Goal: Information Seeking & Learning: Learn about a topic

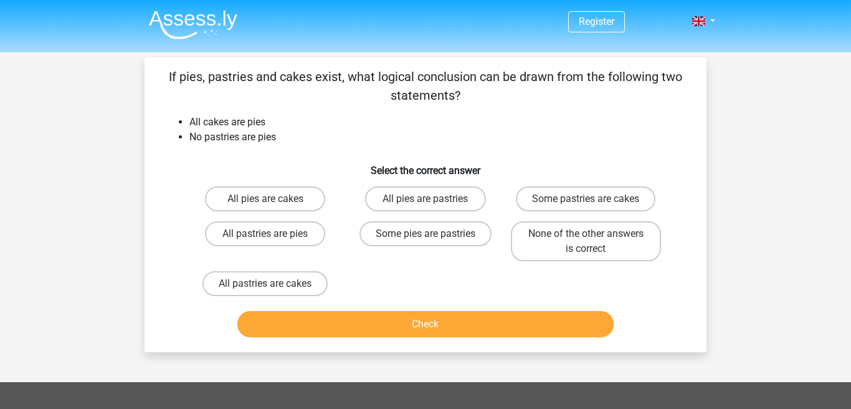
scroll to position [17, 0]
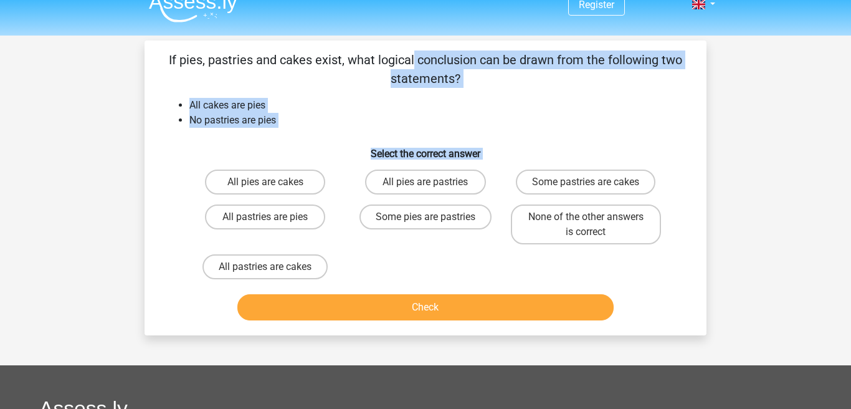
drag, startPoint x: 171, startPoint y: 60, endPoint x: 337, endPoint y: 271, distance: 268.9
click at [337, 271] on div "If pies, pastries and cakes exist, what logical conclusion can be drawn from th…" at bounding box center [426, 187] width 552 height 275
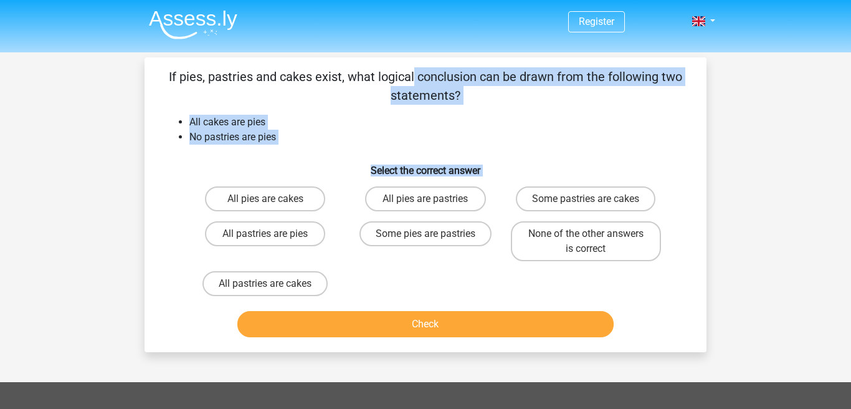
scroll to position [0, 0]
click at [197, 14] on img at bounding box center [193, 24] width 88 height 29
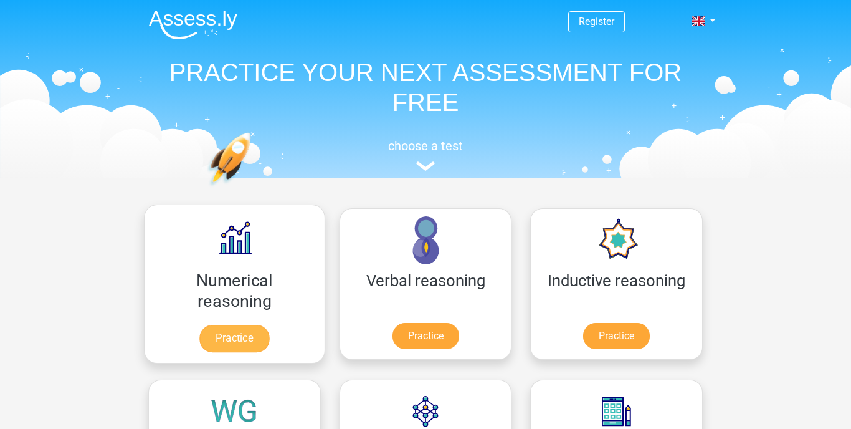
click at [199, 325] on link "Practice" at bounding box center [234, 338] width 70 height 27
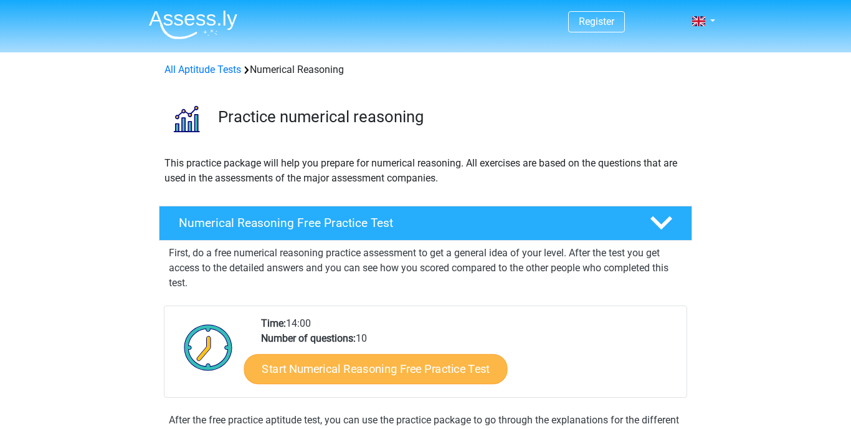
click at [352, 369] on link "Start Numerical Reasoning Free Practice Test" at bounding box center [376, 368] width 264 height 30
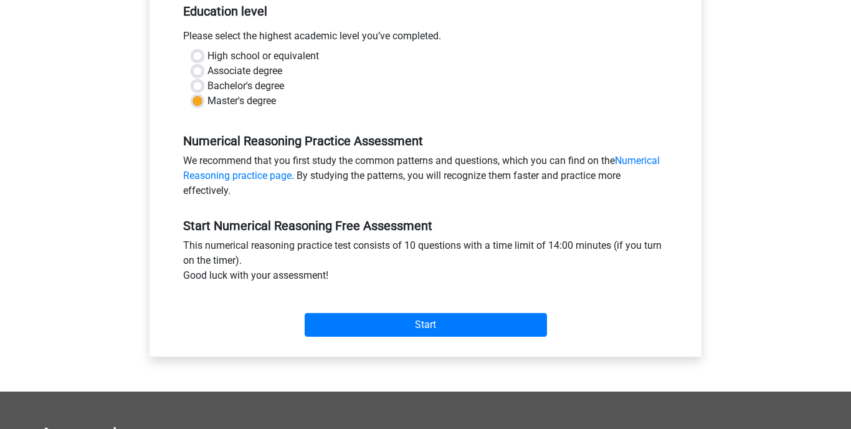
scroll to position [277, 0]
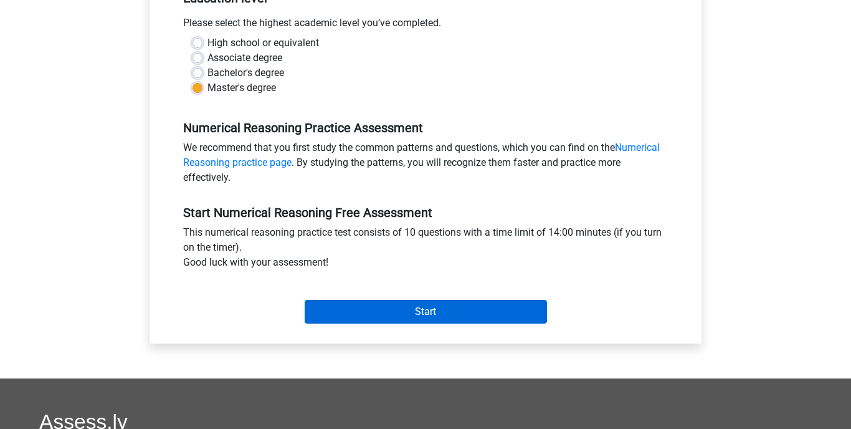
click at [412, 307] on input "Start" at bounding box center [426, 312] width 242 height 24
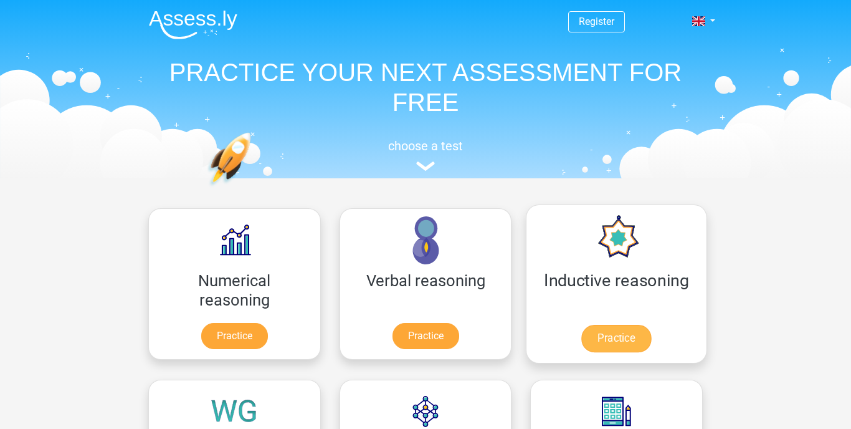
click at [581, 325] on link "Practice" at bounding box center [616, 338] width 70 height 27
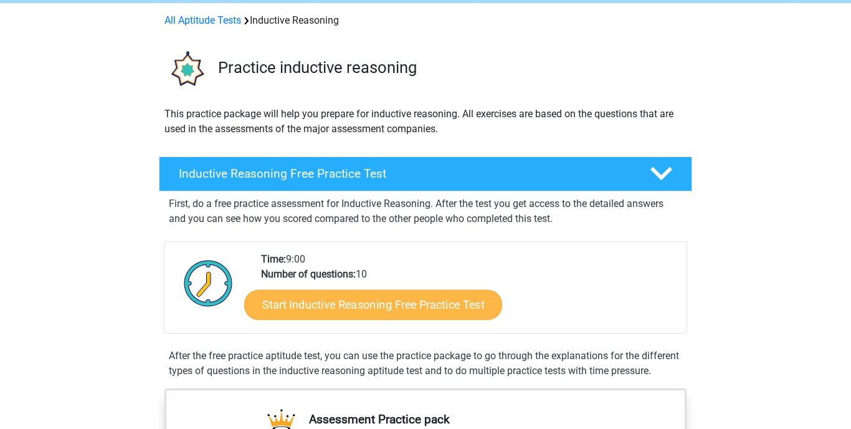
scroll to position [57, 0]
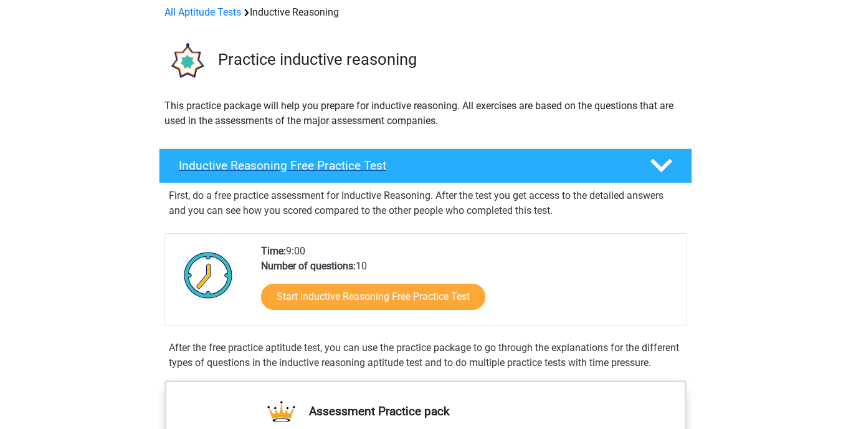
click at [661, 166] on icon at bounding box center [662, 166] width 22 height 22
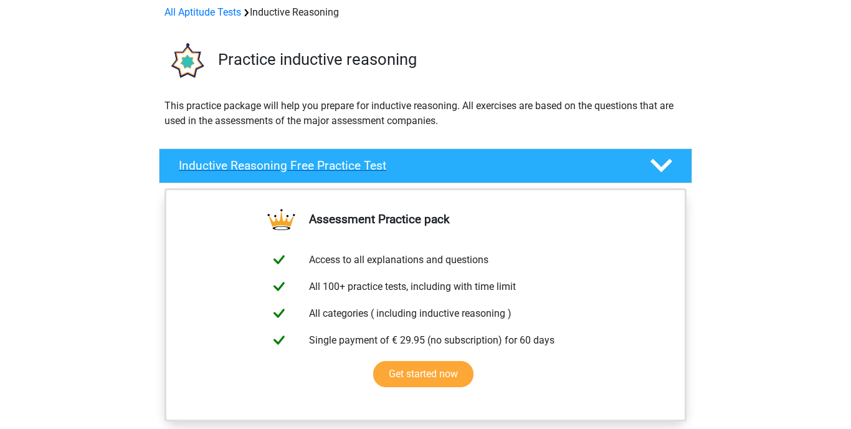
click at [661, 166] on icon at bounding box center [662, 166] width 22 height 22
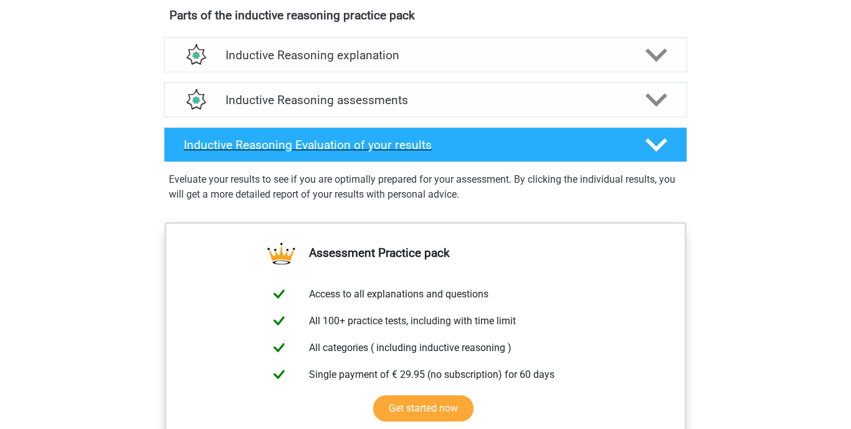
scroll to position [697, 0]
click at [651, 65] on icon at bounding box center [657, 55] width 22 height 22
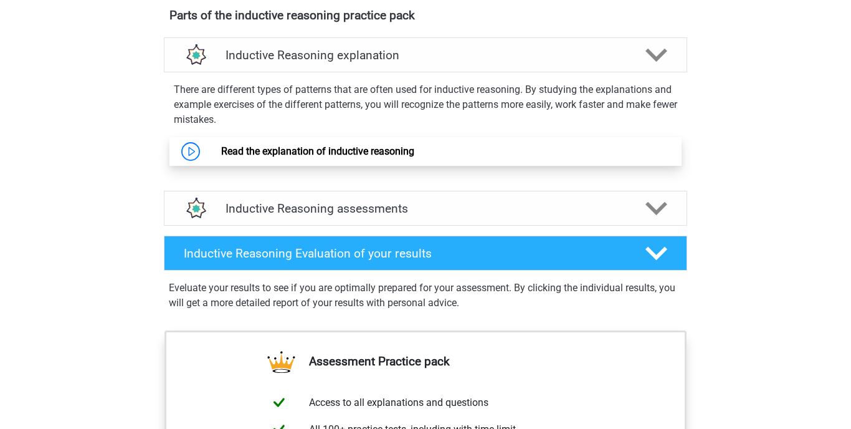
click at [221, 157] on link "Read the explanation of inductive reasoning" at bounding box center [317, 151] width 193 height 12
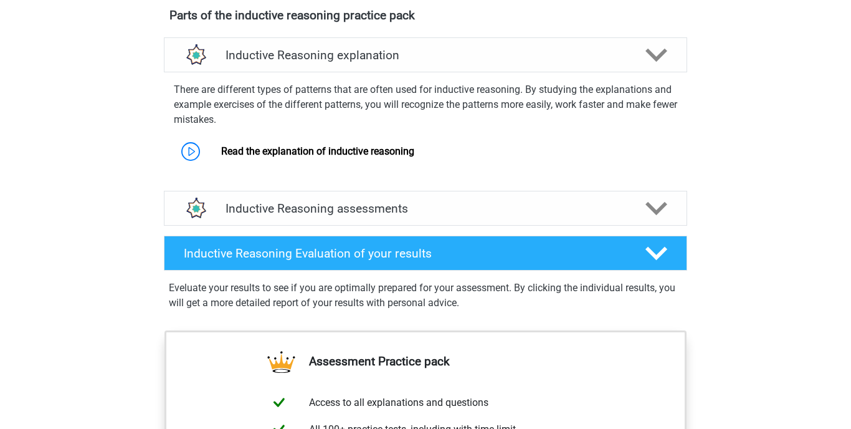
scroll to position [720, 0]
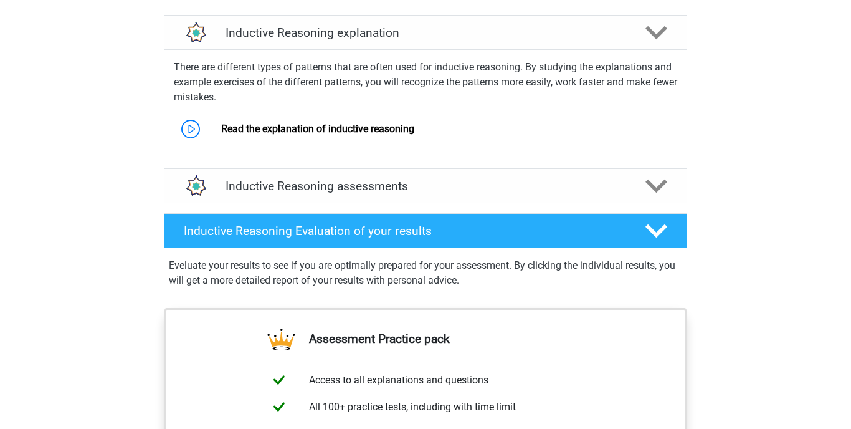
click at [656, 197] on icon at bounding box center [657, 186] width 22 height 22
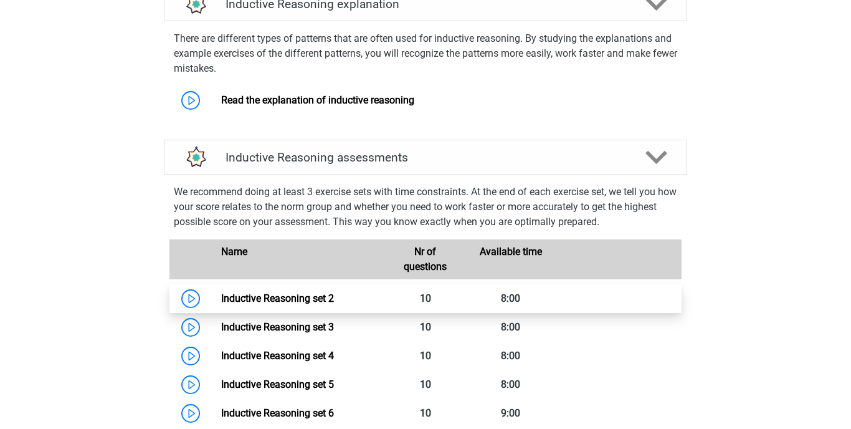
scroll to position [750, 0]
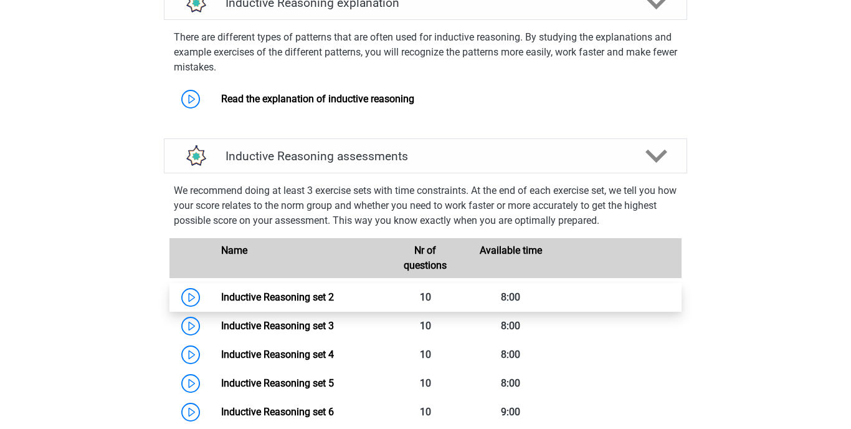
click at [221, 303] on link "Inductive Reasoning set 2" at bounding box center [277, 297] width 113 height 12
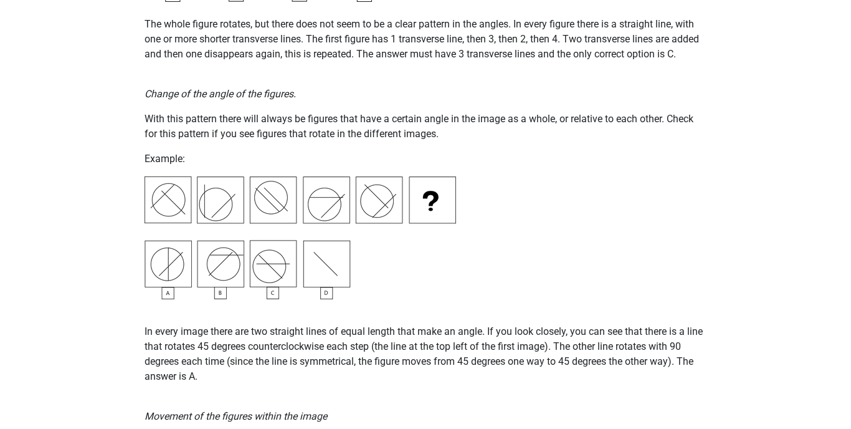
scroll to position [1361, 0]
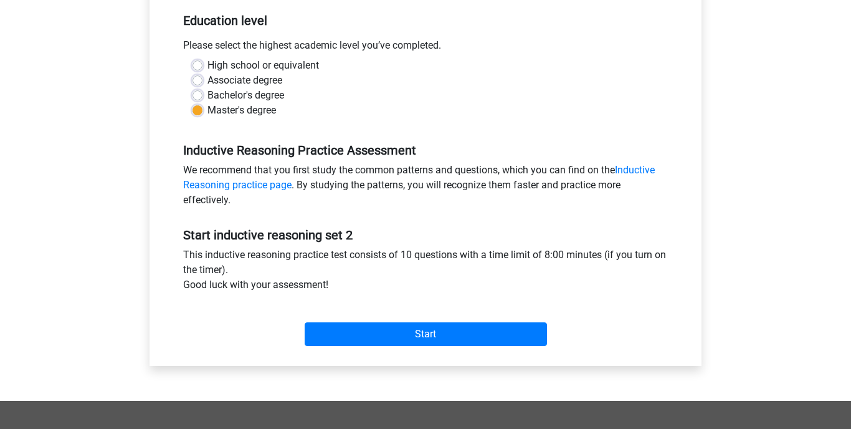
scroll to position [254, 0]
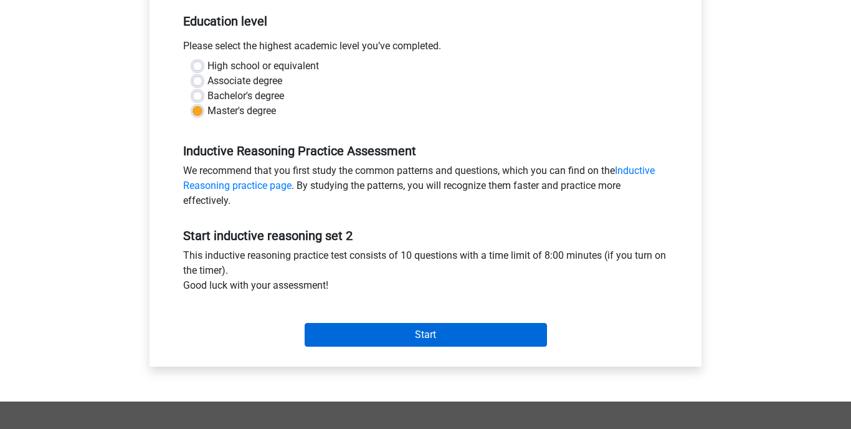
click at [442, 338] on input "Start" at bounding box center [426, 335] width 242 height 24
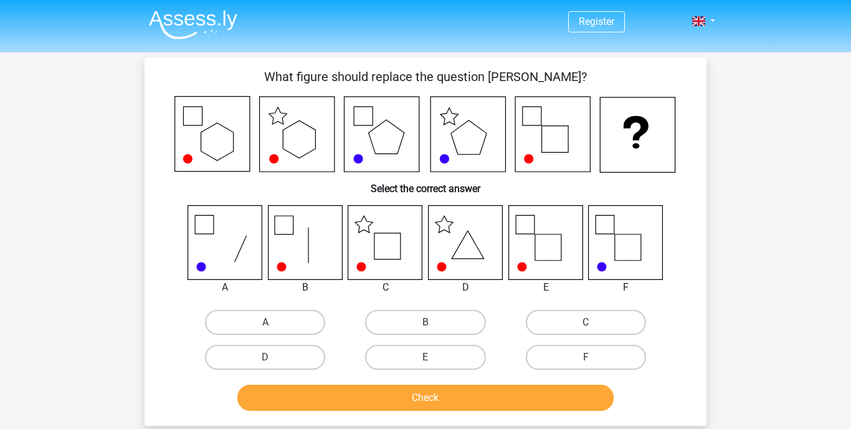
click at [389, 243] on icon at bounding box center [385, 242] width 74 height 74
click at [578, 317] on label "C" at bounding box center [586, 322] width 120 height 25
click at [586, 322] on input "C" at bounding box center [590, 326] width 8 height 8
radio input "true"
click at [467, 398] on button "Check" at bounding box center [425, 397] width 377 height 26
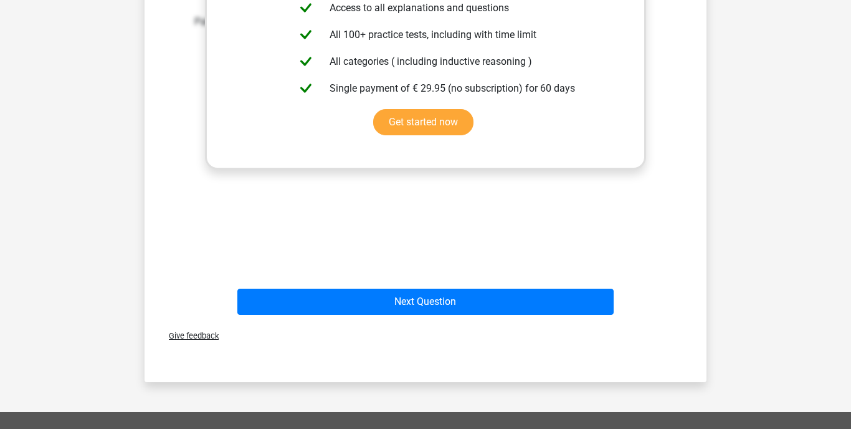
scroll to position [492, 0]
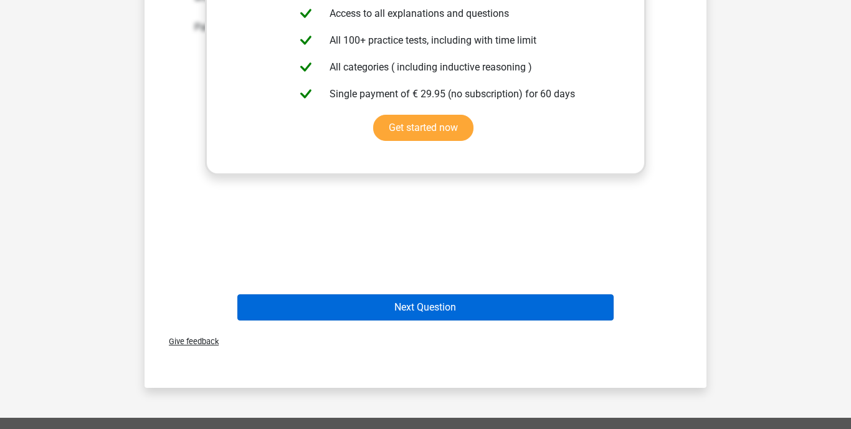
click at [392, 299] on button "Next Question" at bounding box center [425, 307] width 377 height 26
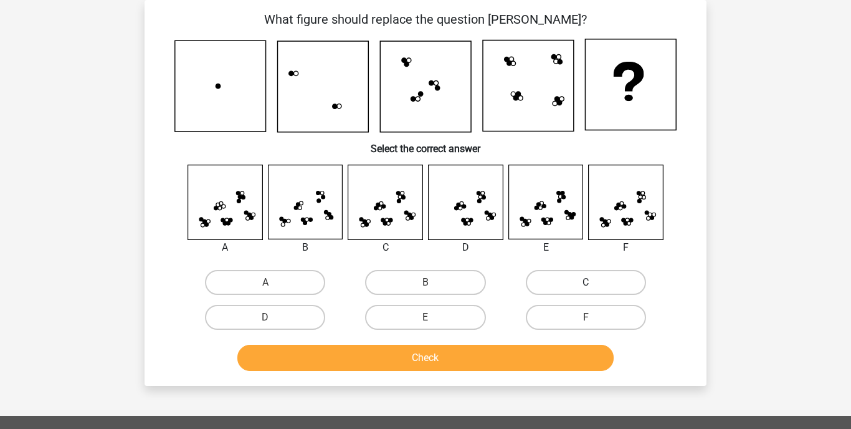
click at [584, 279] on label "C" at bounding box center [586, 282] width 120 height 25
click at [586, 282] on input "C" at bounding box center [590, 286] width 8 height 8
radio input "true"
click at [513, 354] on button "Check" at bounding box center [425, 358] width 377 height 26
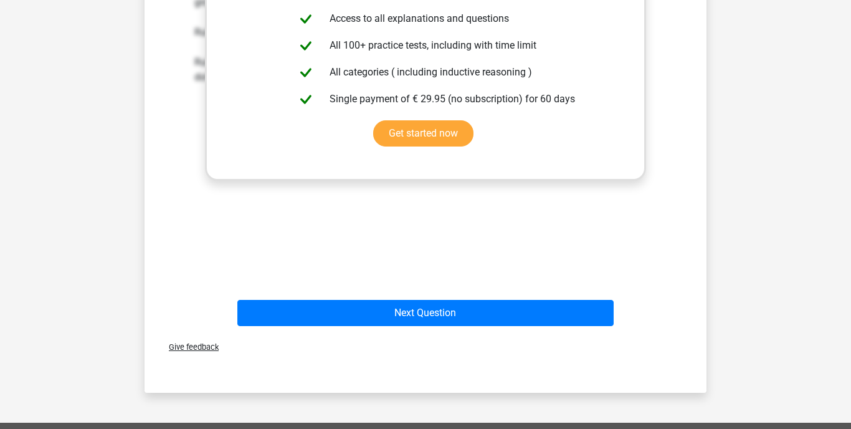
scroll to position [504, 0]
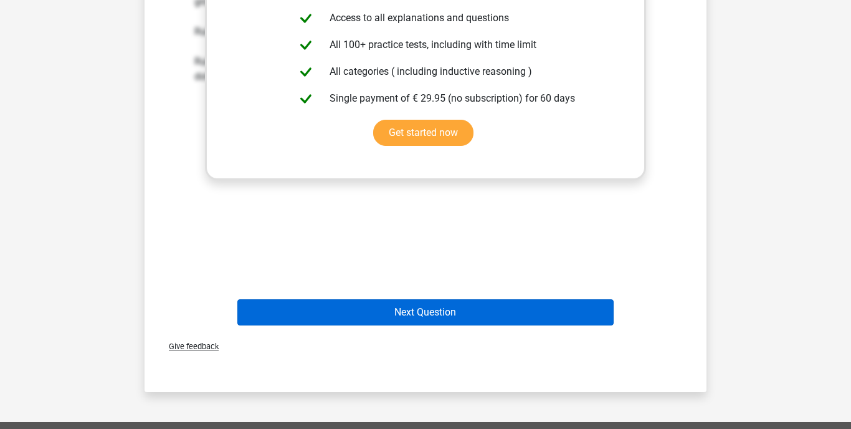
click at [498, 313] on button "Next Question" at bounding box center [425, 312] width 377 height 26
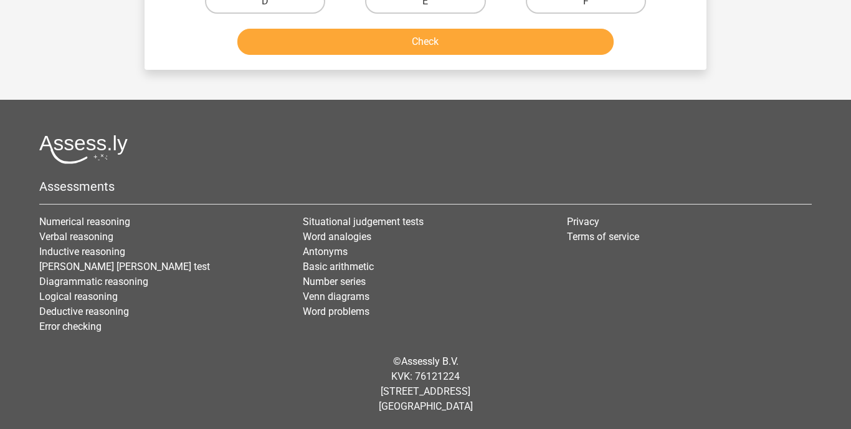
scroll to position [57, 0]
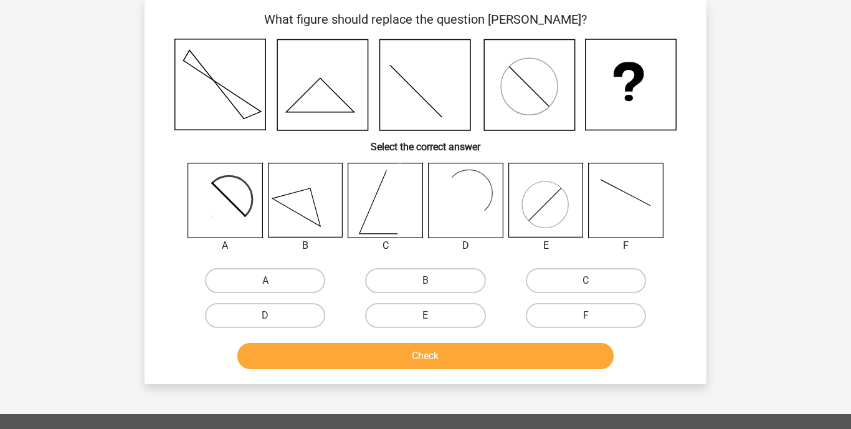
click at [236, 203] on icon at bounding box center [225, 200] width 74 height 74
click at [265, 278] on label "A" at bounding box center [265, 280] width 120 height 25
click at [265, 280] on input "A" at bounding box center [269, 284] width 8 height 8
radio input "true"
click at [397, 354] on button "Check" at bounding box center [425, 356] width 377 height 26
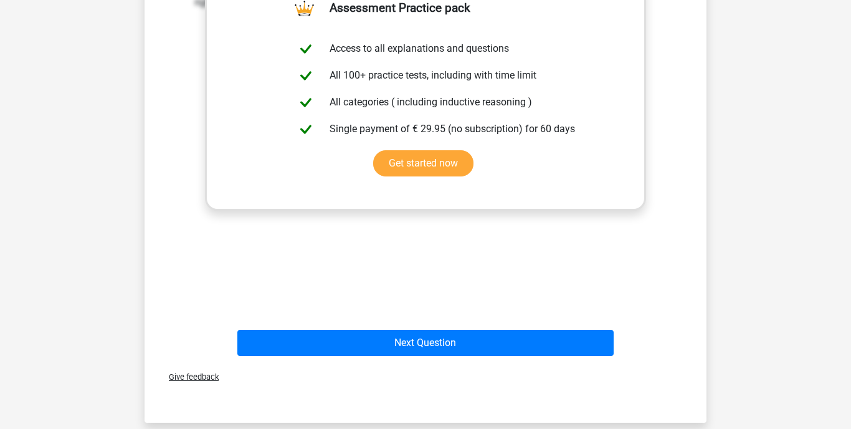
scroll to position [504, 0]
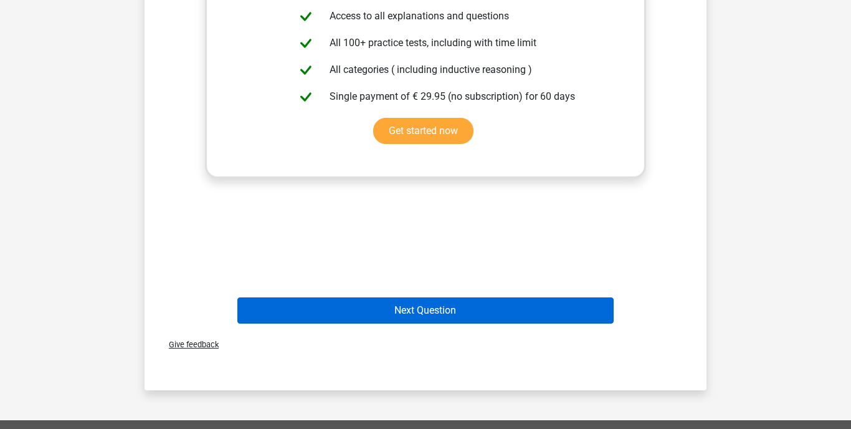
click at [409, 311] on button "Next Question" at bounding box center [425, 310] width 377 height 26
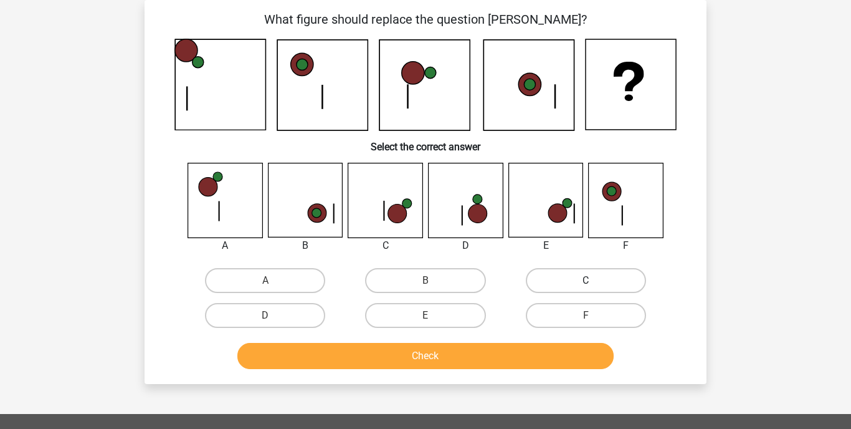
click at [571, 280] on label "C" at bounding box center [586, 280] width 120 height 25
click at [586, 280] on input "C" at bounding box center [590, 284] width 8 height 8
radio input "true"
click at [490, 352] on button "Check" at bounding box center [425, 356] width 377 height 26
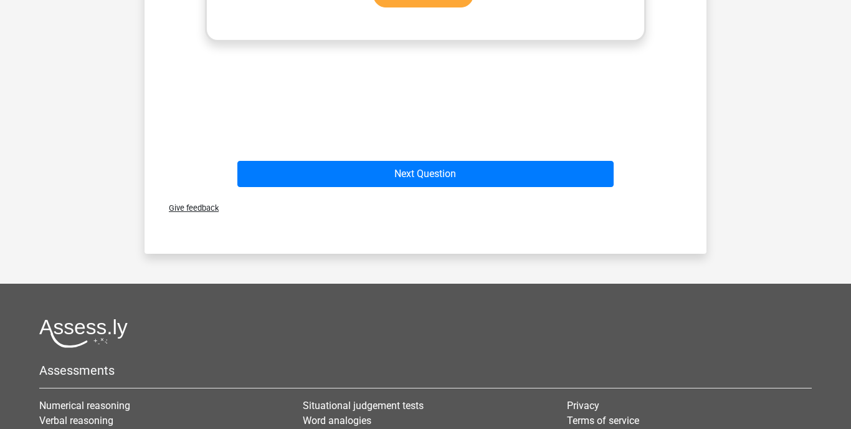
scroll to position [647, 0]
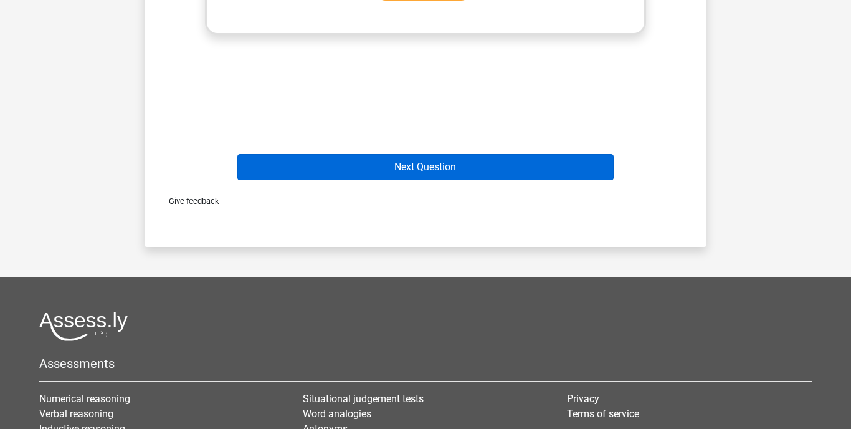
click at [456, 164] on button "Next Question" at bounding box center [425, 167] width 377 height 26
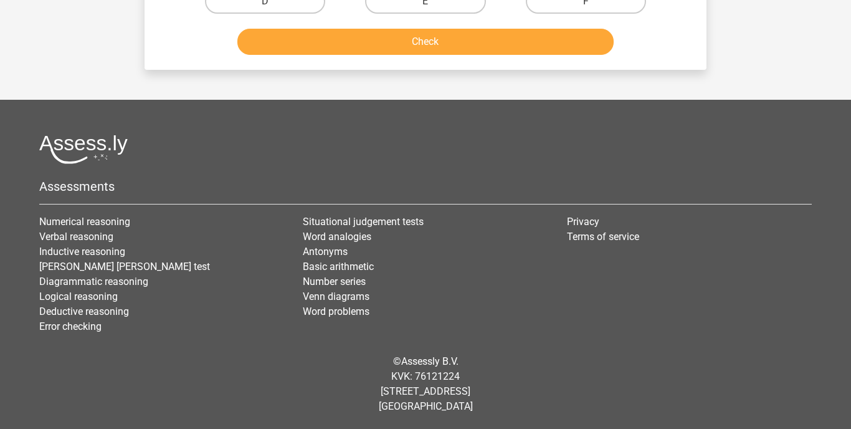
scroll to position [57, 0]
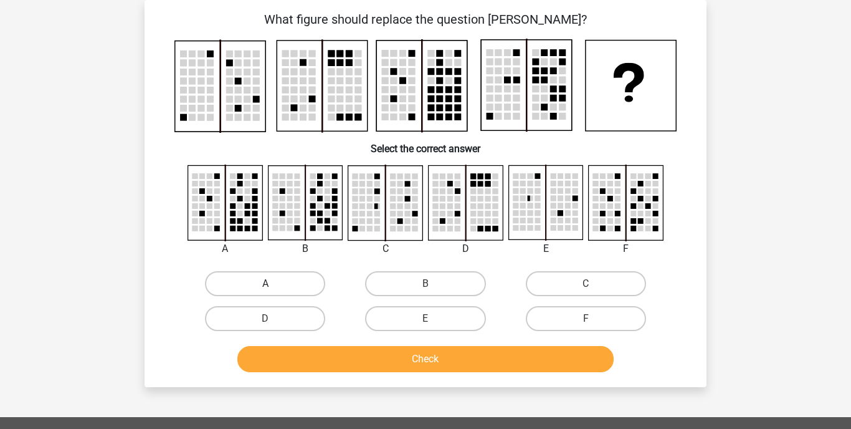
click at [247, 286] on label "A" at bounding box center [265, 283] width 120 height 25
click at [265, 286] on input "A" at bounding box center [269, 288] width 8 height 8
radio input "true"
click at [373, 358] on button "Check" at bounding box center [425, 359] width 377 height 26
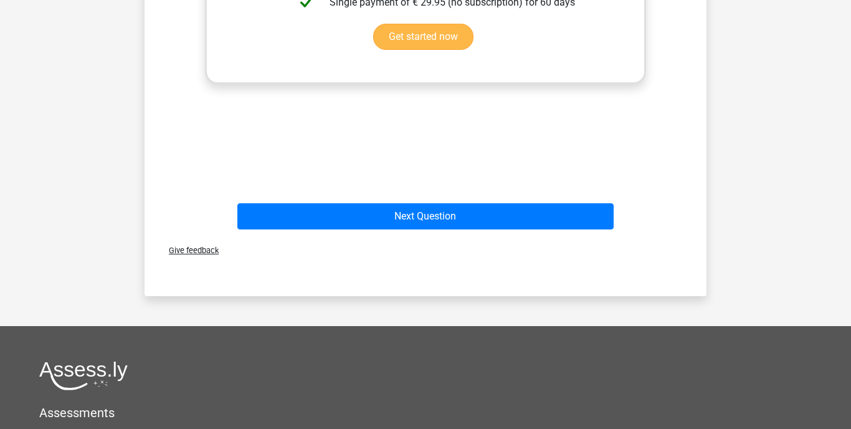
scroll to position [599, 0]
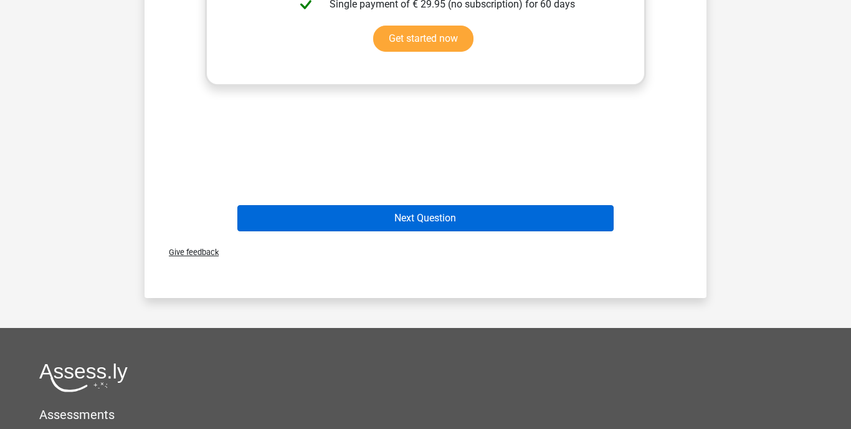
click at [483, 219] on button "Next Question" at bounding box center [425, 218] width 377 height 26
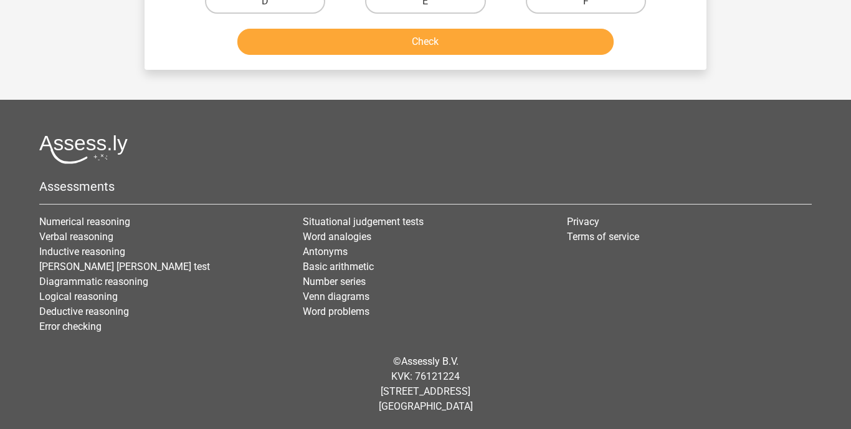
scroll to position [57, 0]
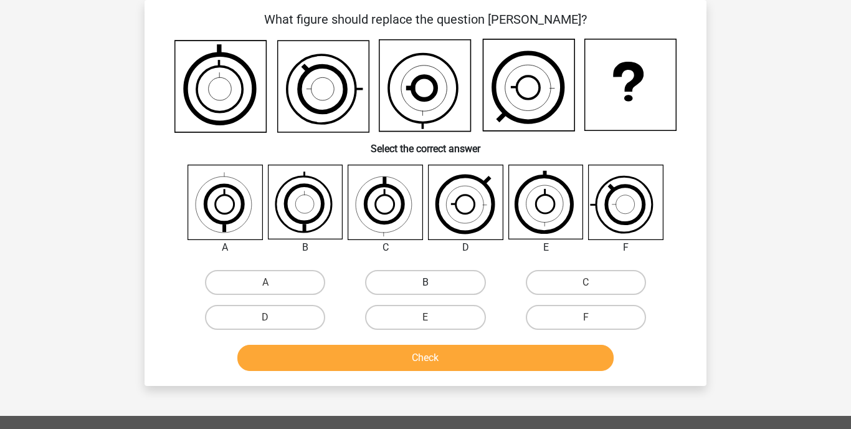
click at [424, 284] on label "B" at bounding box center [425, 282] width 120 height 25
click at [426, 284] on input "B" at bounding box center [430, 286] width 8 height 8
radio input "true"
click at [427, 356] on button "Check" at bounding box center [425, 358] width 377 height 26
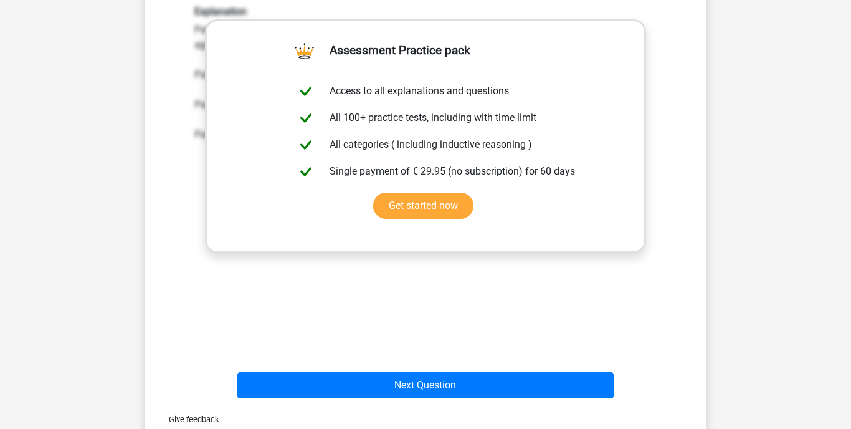
scroll to position [460, 0]
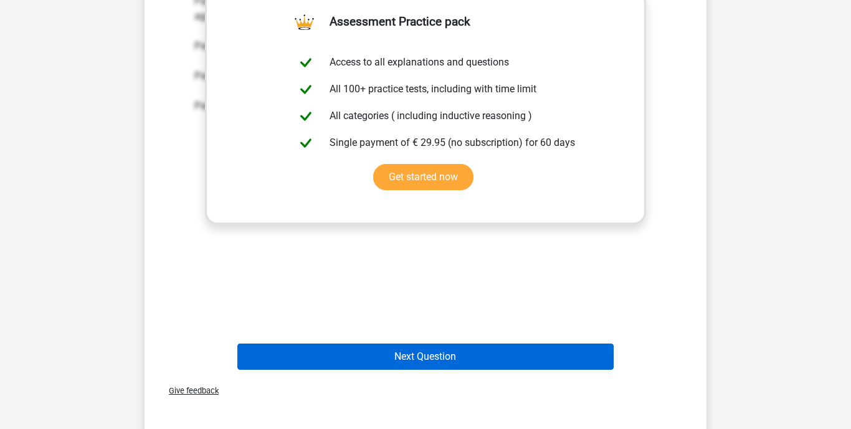
click at [373, 353] on button "Next Question" at bounding box center [425, 356] width 377 height 26
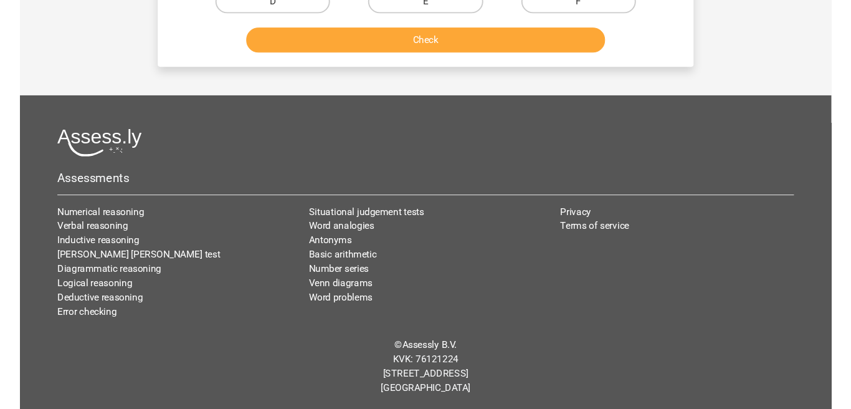
scroll to position [57, 0]
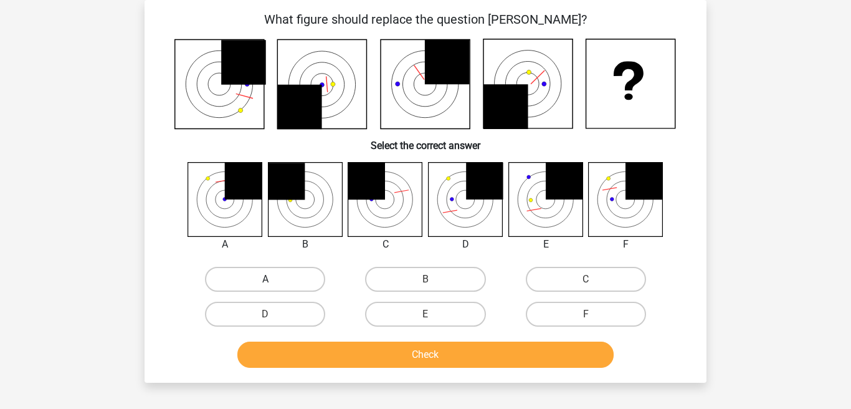
click at [264, 277] on label "A" at bounding box center [265, 279] width 120 height 25
click at [265, 279] on input "A" at bounding box center [269, 283] width 8 height 8
radio input "true"
click at [363, 357] on button "Check" at bounding box center [425, 354] width 377 height 26
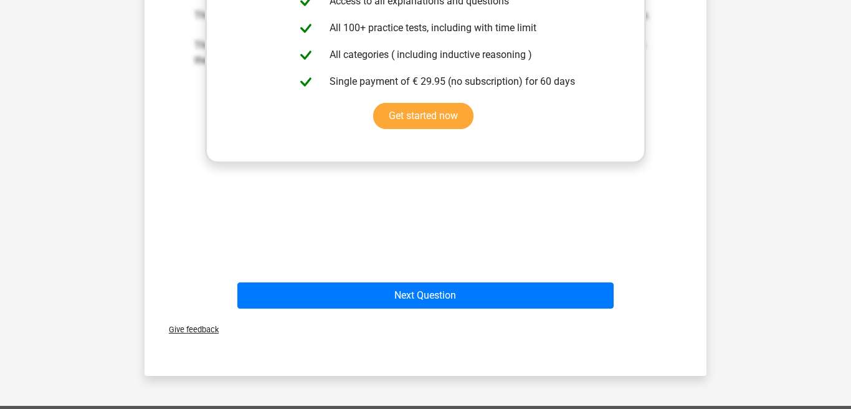
scroll to position [520, 0]
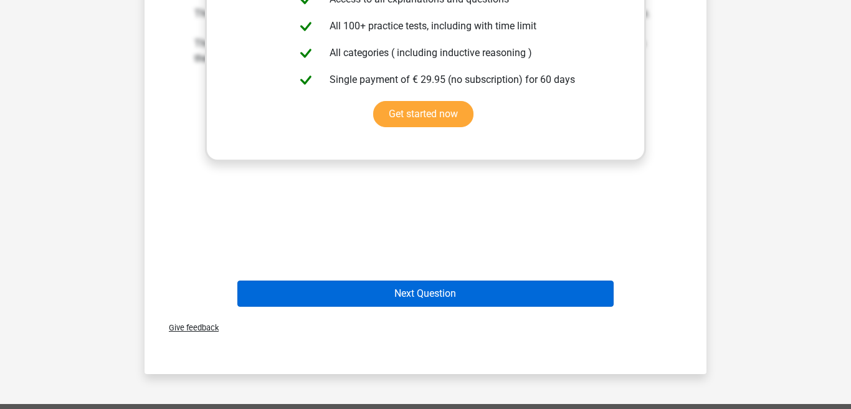
click at [460, 292] on button "Next Question" at bounding box center [425, 293] width 377 height 26
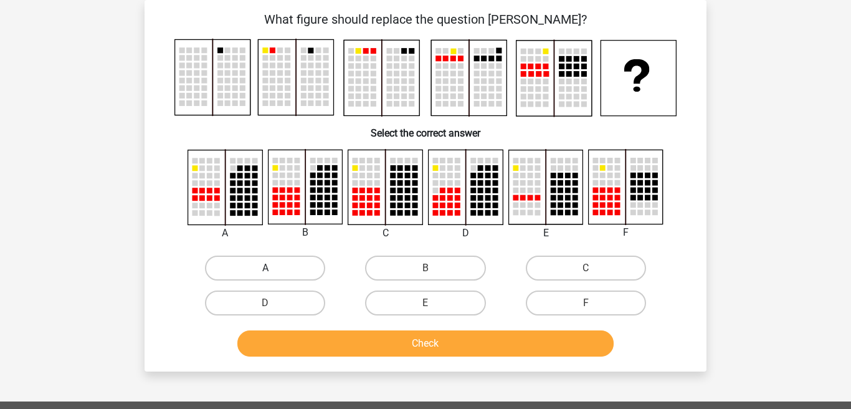
click at [277, 264] on label "A" at bounding box center [265, 267] width 120 height 25
click at [274, 268] on input "A" at bounding box center [269, 272] width 8 height 8
radio input "true"
click at [409, 333] on button "Check" at bounding box center [425, 343] width 377 height 26
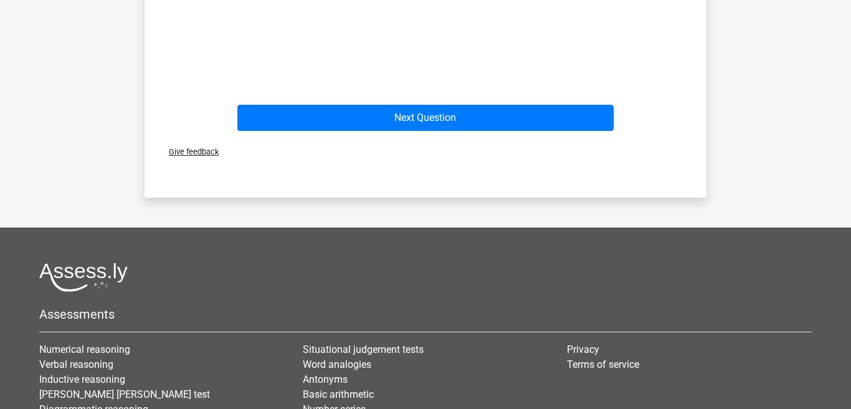
scroll to position [680, 0]
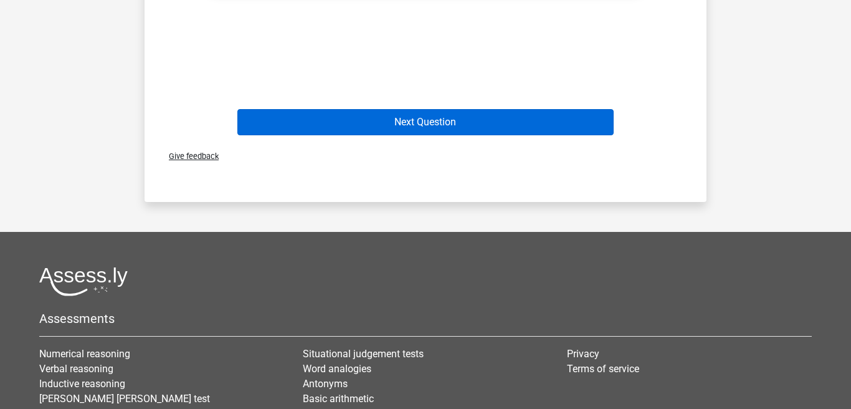
click at [421, 123] on button "Next Question" at bounding box center [425, 122] width 377 height 26
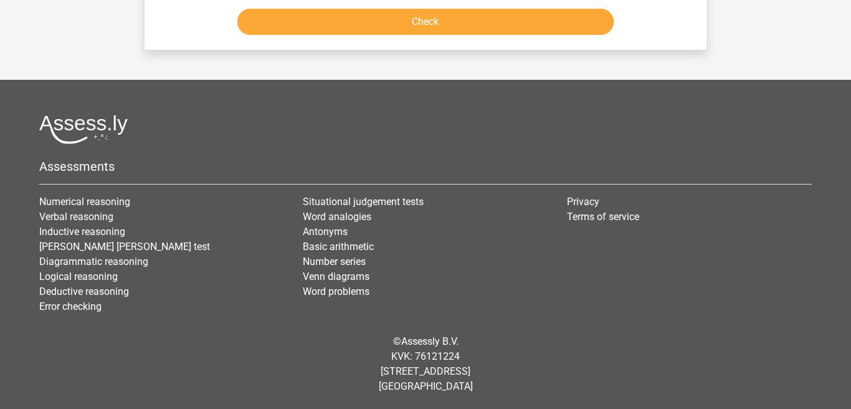
scroll to position [57, 0]
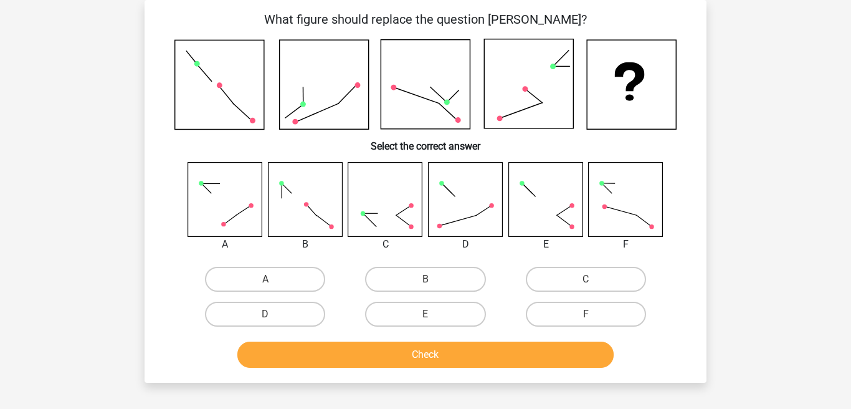
click at [477, 206] on rect at bounding box center [466, 199] width 74 height 74
click at [283, 312] on label "D" at bounding box center [265, 314] width 120 height 25
click at [274, 314] on input "D" at bounding box center [269, 318] width 8 height 8
radio input "true"
click at [379, 353] on button "Check" at bounding box center [425, 354] width 377 height 26
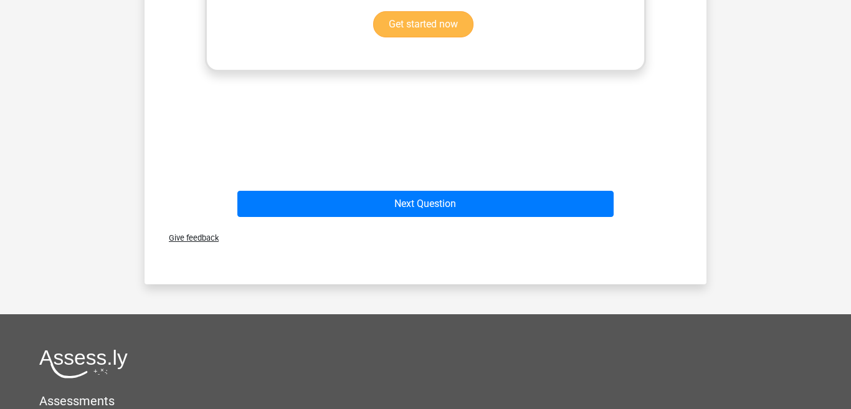
scroll to position [642, 0]
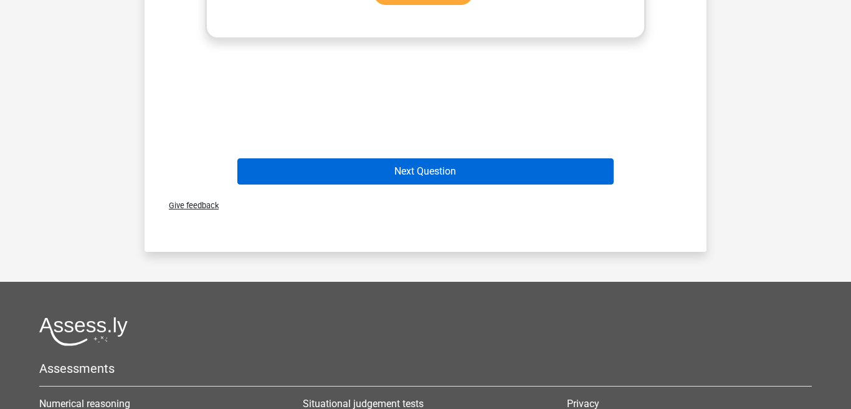
click at [409, 175] on button "Next Question" at bounding box center [425, 171] width 377 height 26
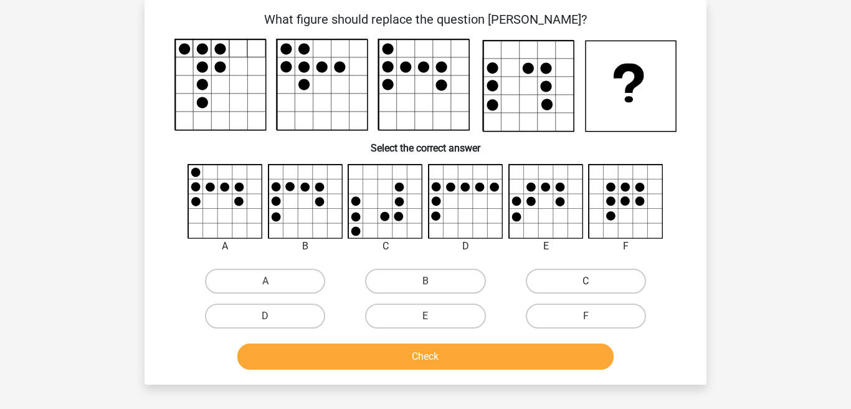
click at [573, 282] on label "C" at bounding box center [586, 281] width 120 height 25
click at [586, 282] on input "C" at bounding box center [590, 285] width 8 height 8
radio input "true"
click at [527, 358] on button "Check" at bounding box center [425, 356] width 377 height 26
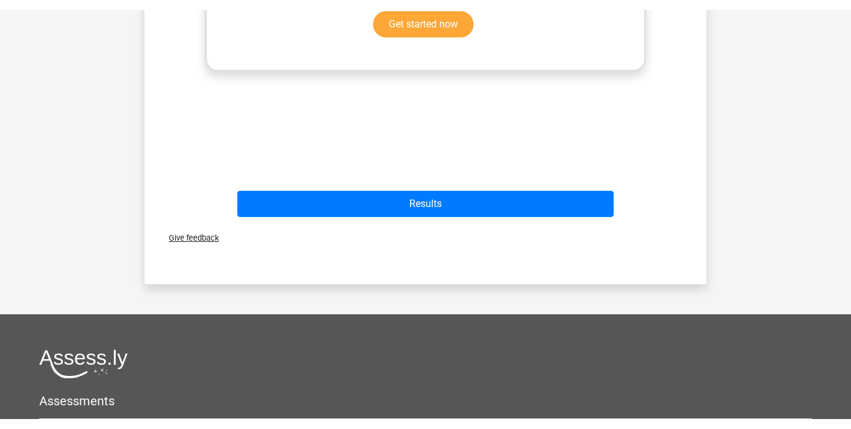
scroll to position [622, 0]
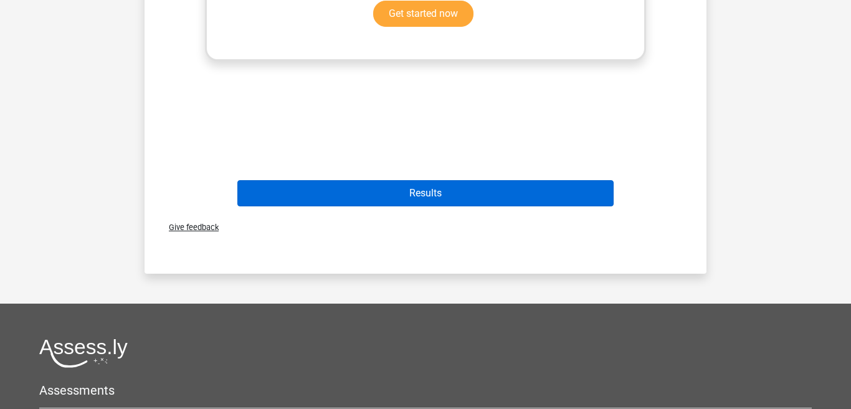
click at [485, 190] on button "Results" at bounding box center [425, 193] width 377 height 26
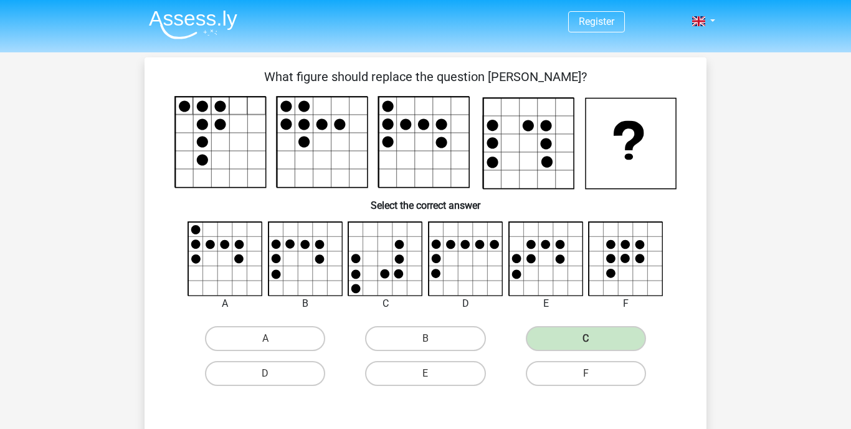
scroll to position [0, 0]
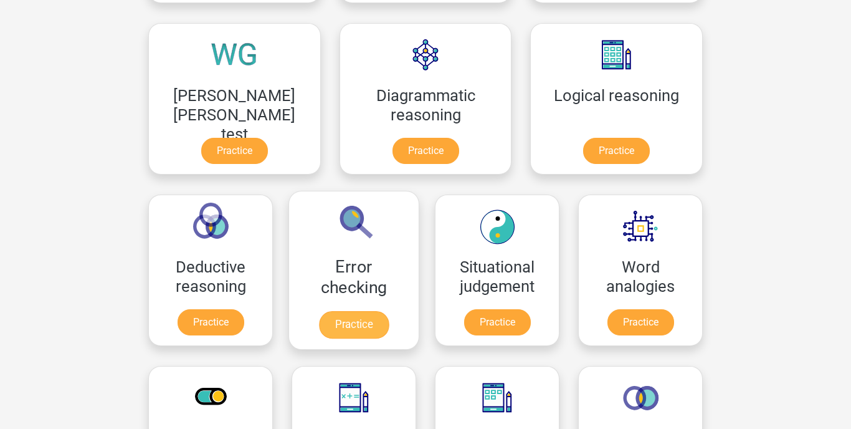
scroll to position [356, 0]
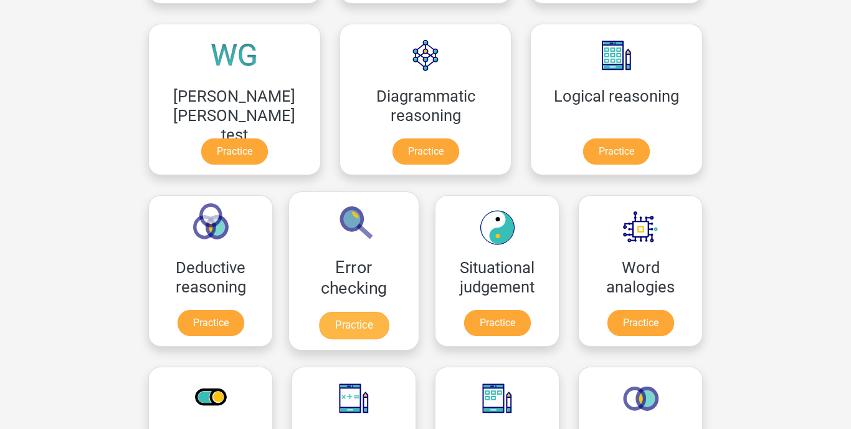
click at [389, 312] on link "Practice" at bounding box center [354, 325] width 70 height 27
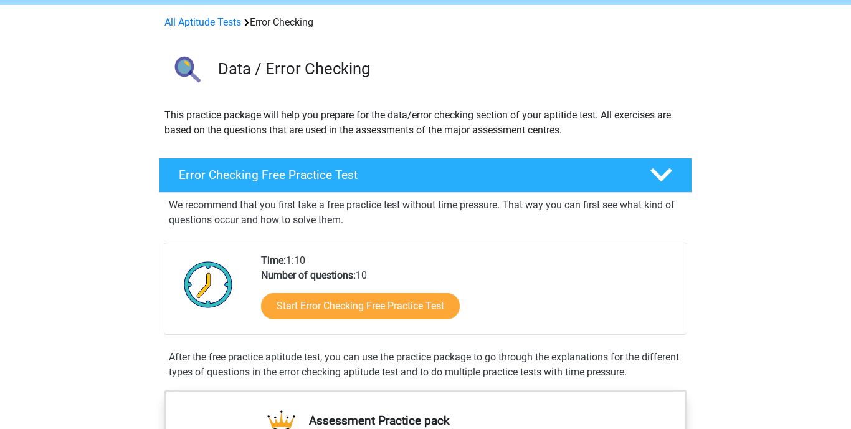
scroll to position [59, 0]
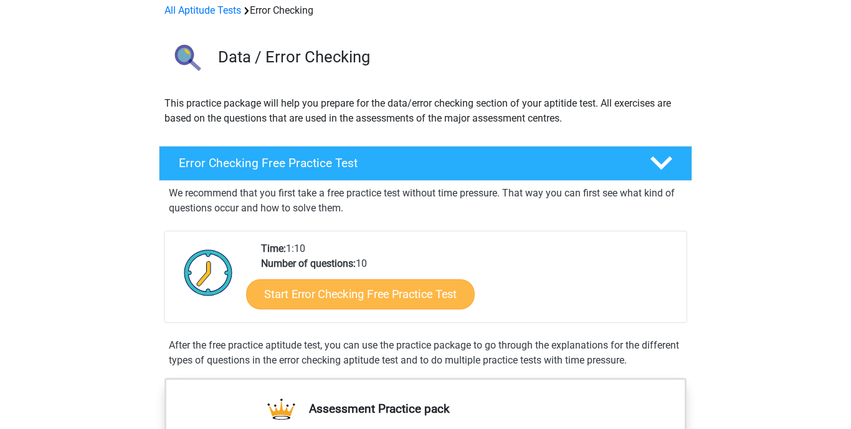
click at [378, 297] on link "Start Error Checking Free Practice Test" at bounding box center [360, 294] width 229 height 30
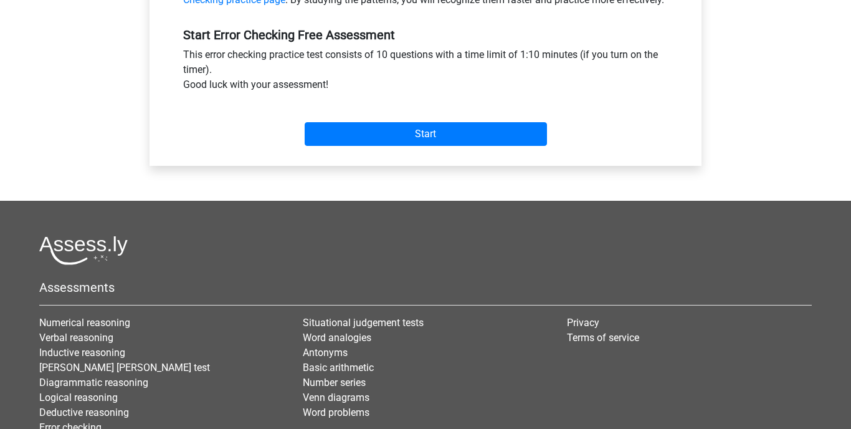
scroll to position [451, 0]
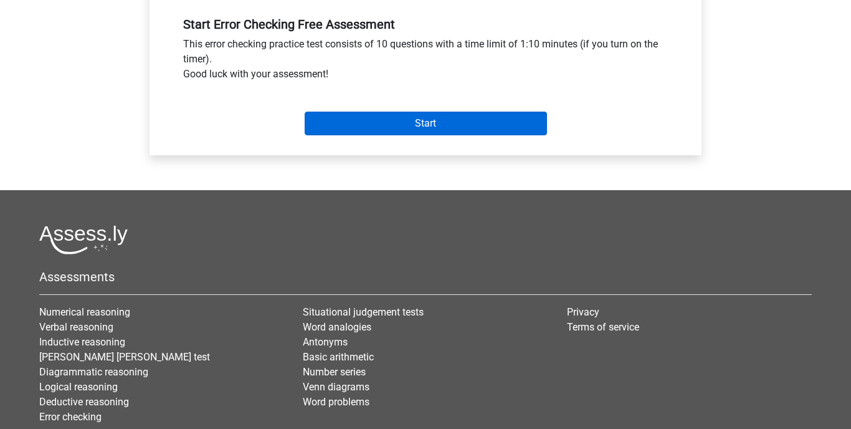
click at [399, 135] on input "Start" at bounding box center [426, 124] width 242 height 24
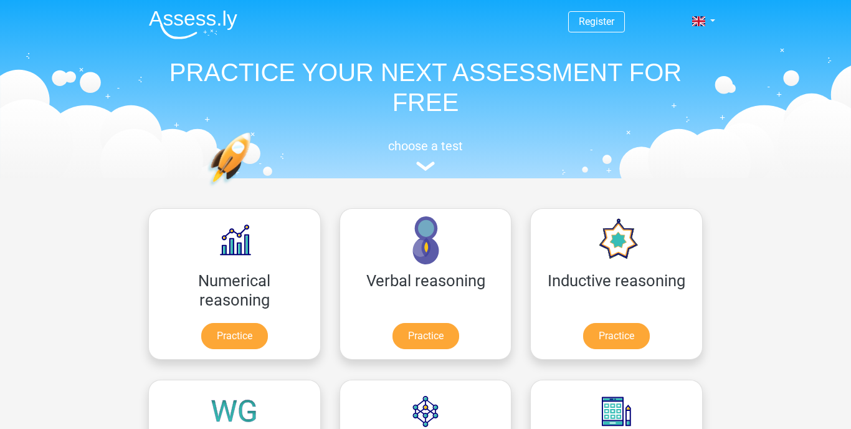
scroll to position [356, 0]
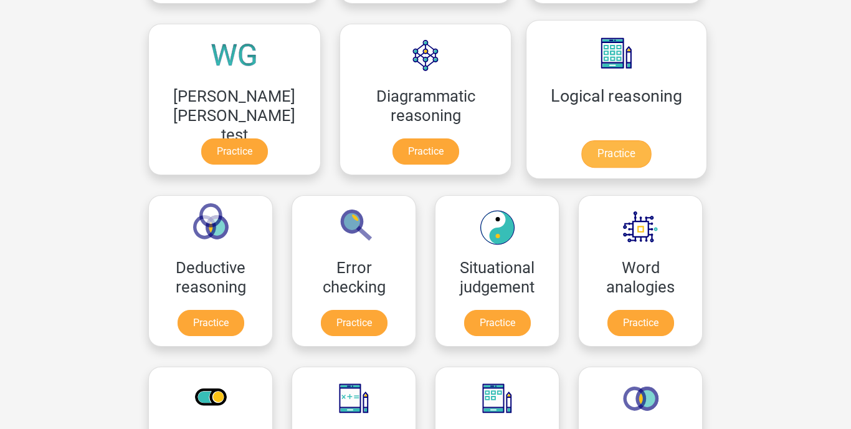
click at [581, 140] on link "Practice" at bounding box center [616, 153] width 70 height 27
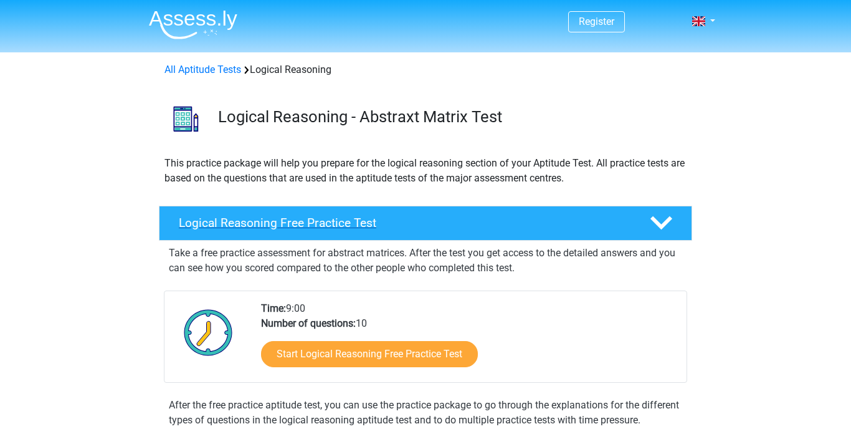
click at [405, 222] on h4 "Logical Reasoning Free Practice Test" at bounding box center [404, 223] width 451 height 14
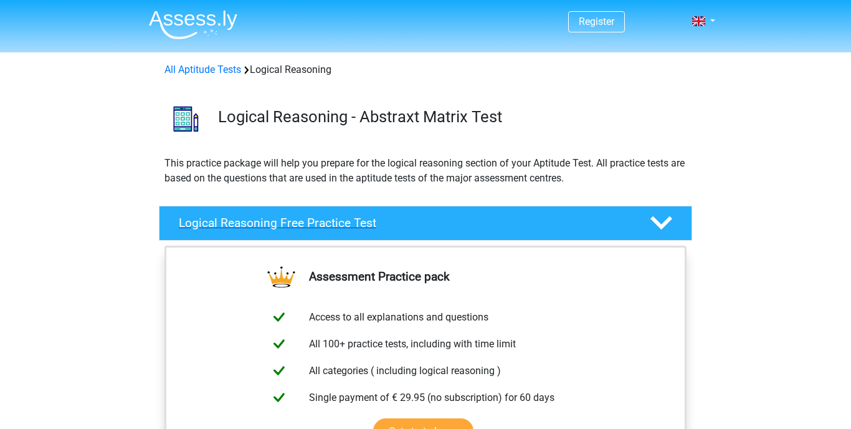
click at [405, 222] on h4 "Logical Reasoning Free Practice Test" at bounding box center [404, 223] width 451 height 14
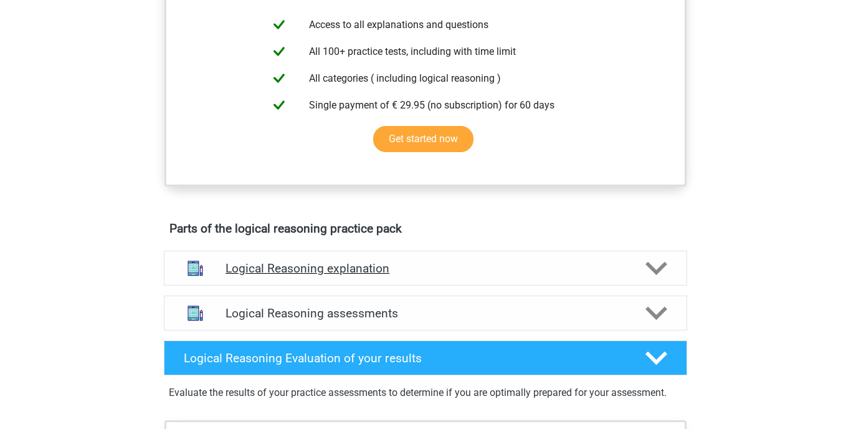
scroll to position [481, 0]
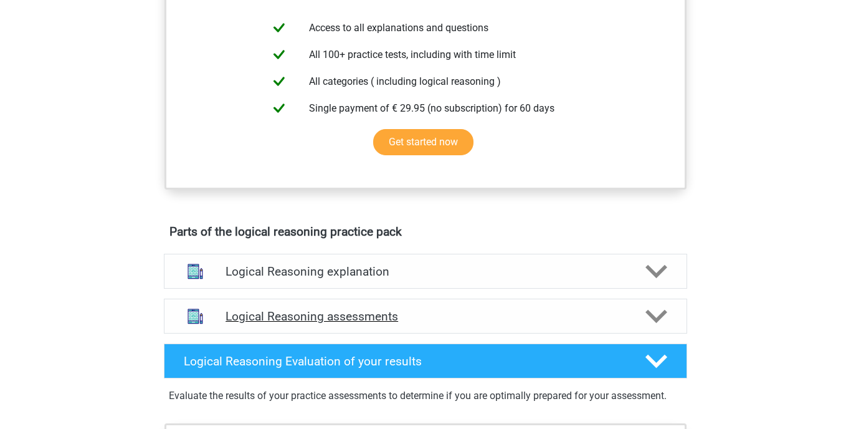
click at [503, 322] on div "Logical Reasoning assessments" at bounding box center [425, 315] width 523 height 35
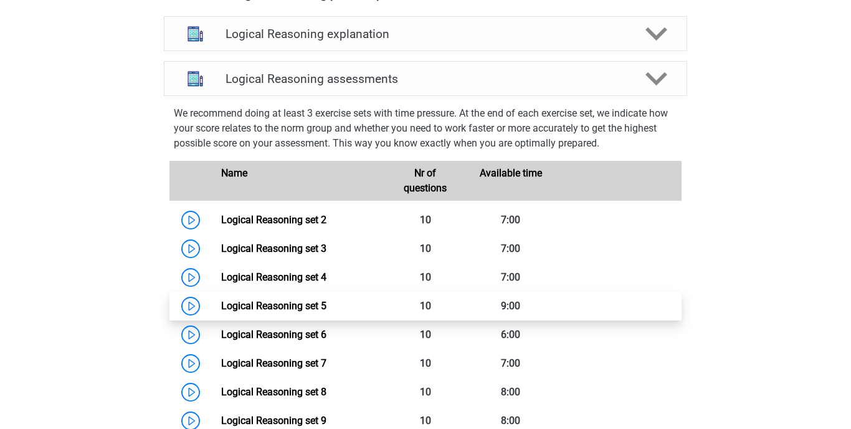
scroll to position [732, 0]
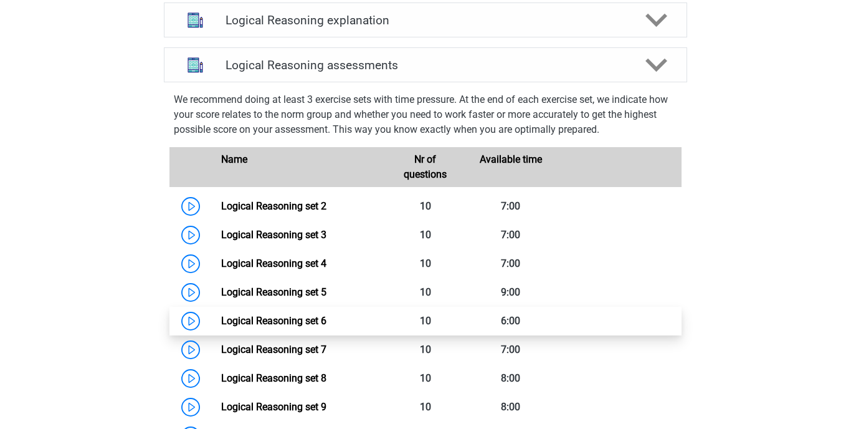
click at [286, 327] on link "Logical Reasoning set 6" at bounding box center [273, 321] width 105 height 12
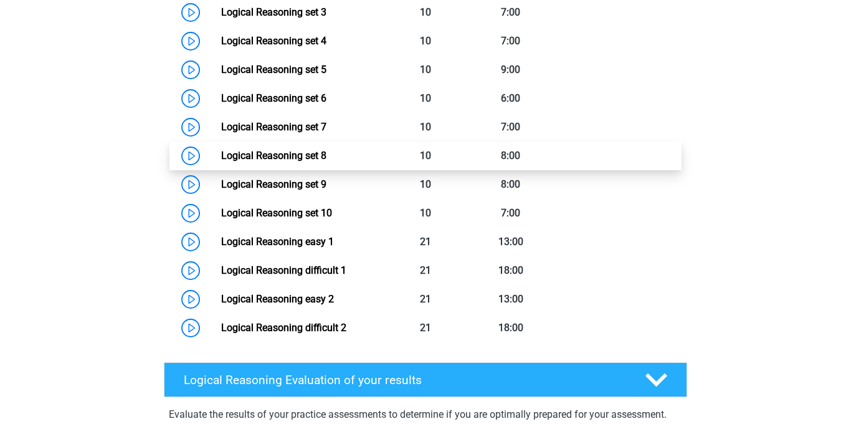
scroll to position [1009, 0]
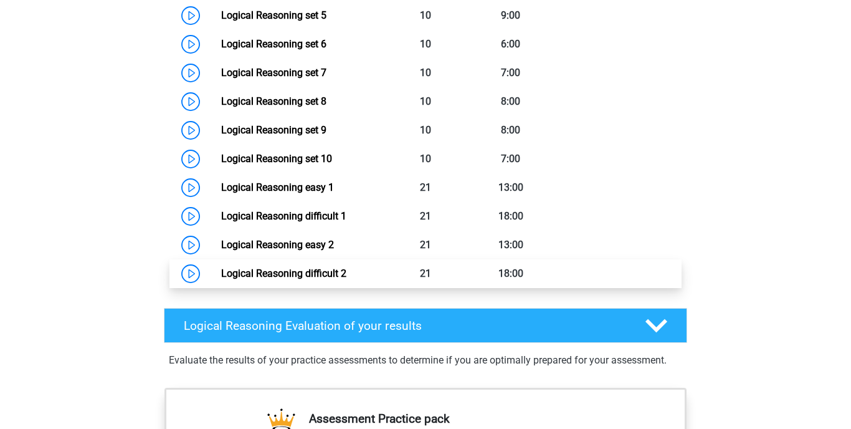
click at [229, 279] on link "Logical Reasoning difficult 2" at bounding box center [283, 273] width 125 height 12
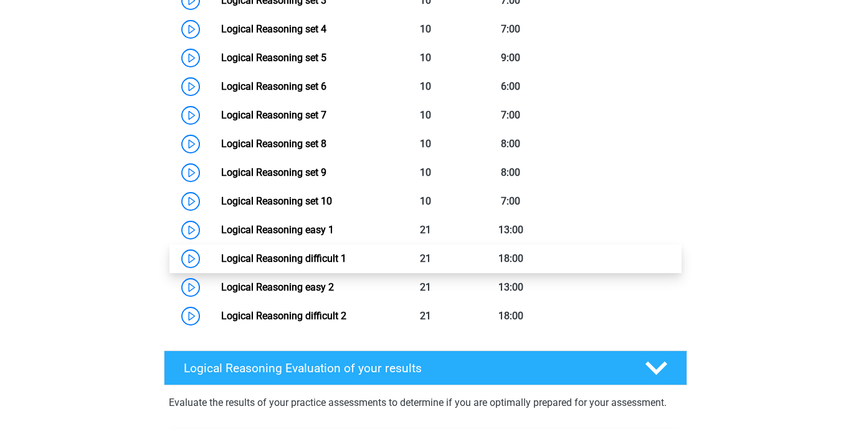
scroll to position [933, 0]
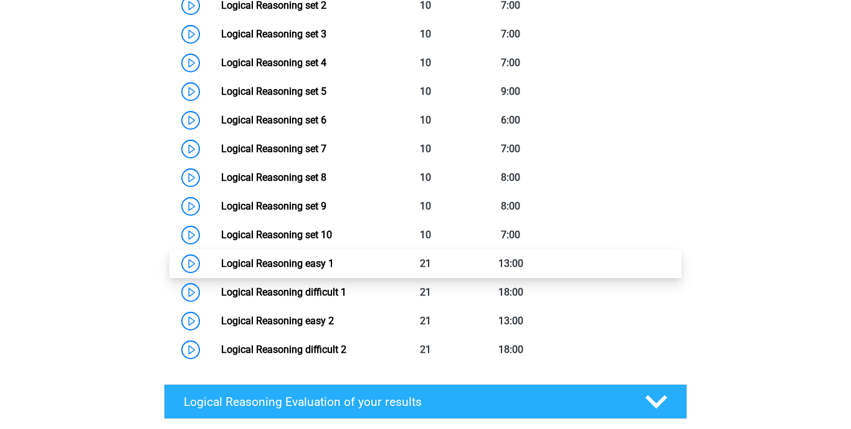
click at [229, 269] on link "Logical Reasoning easy 1" at bounding box center [277, 263] width 113 height 12
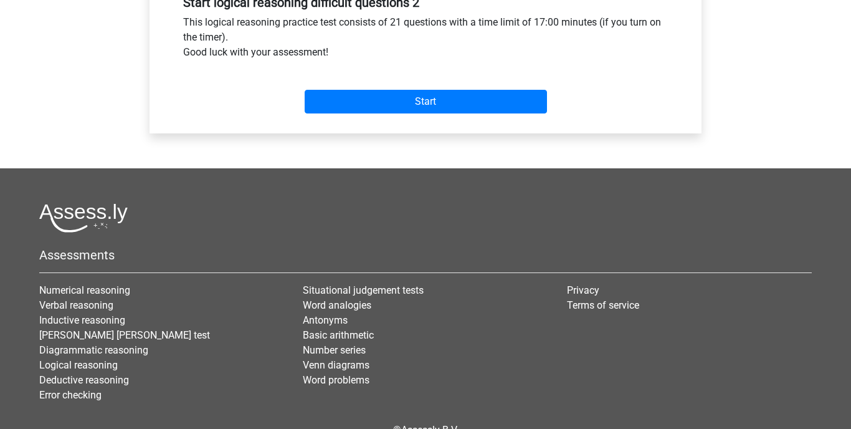
scroll to position [485, 0]
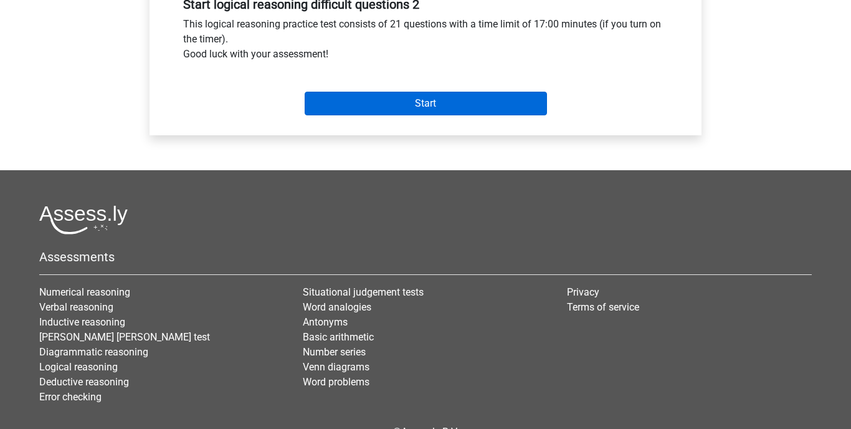
click at [427, 108] on input "Start" at bounding box center [426, 104] width 242 height 24
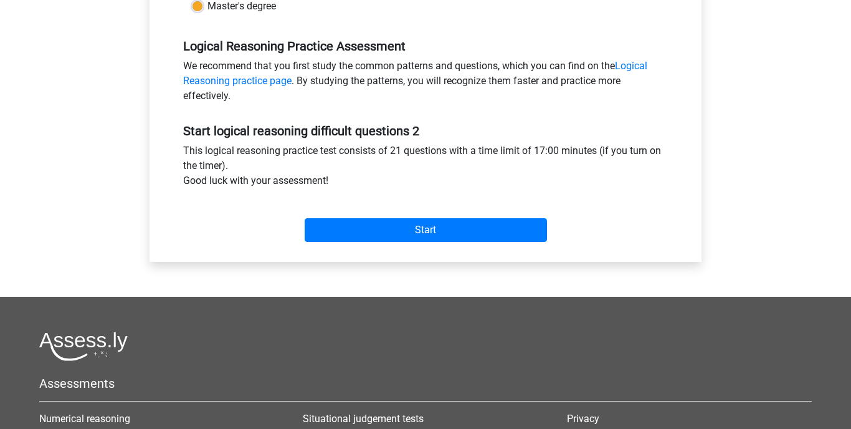
scroll to position [358, 0]
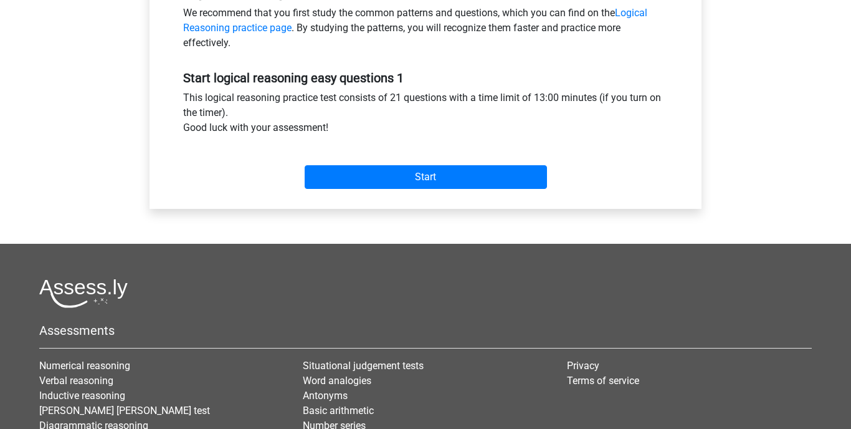
scroll to position [413, 0]
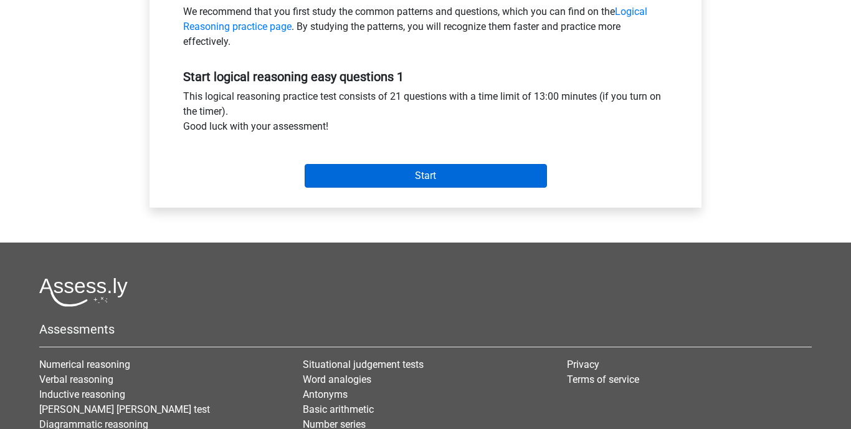
click at [366, 169] on input "Start" at bounding box center [426, 176] width 242 height 24
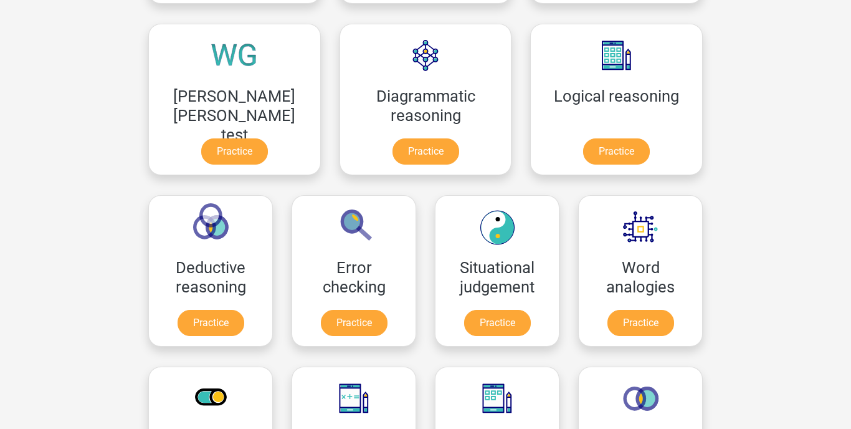
scroll to position [356, 0]
click at [581, 140] on link "Practice" at bounding box center [616, 153] width 70 height 27
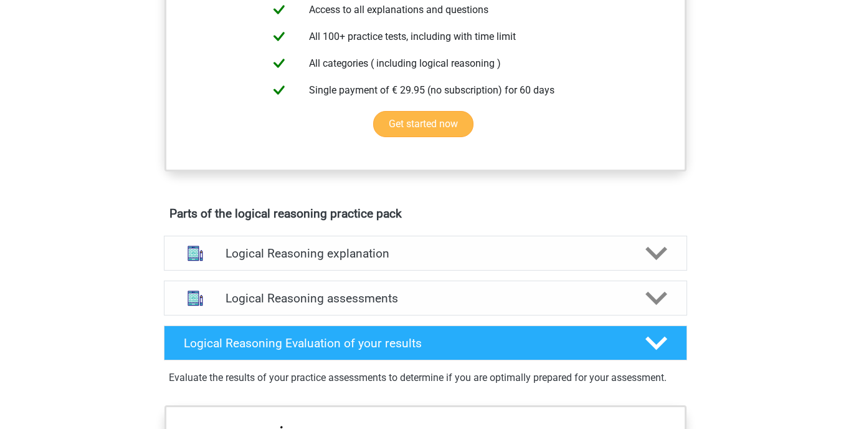
scroll to position [509, 0]
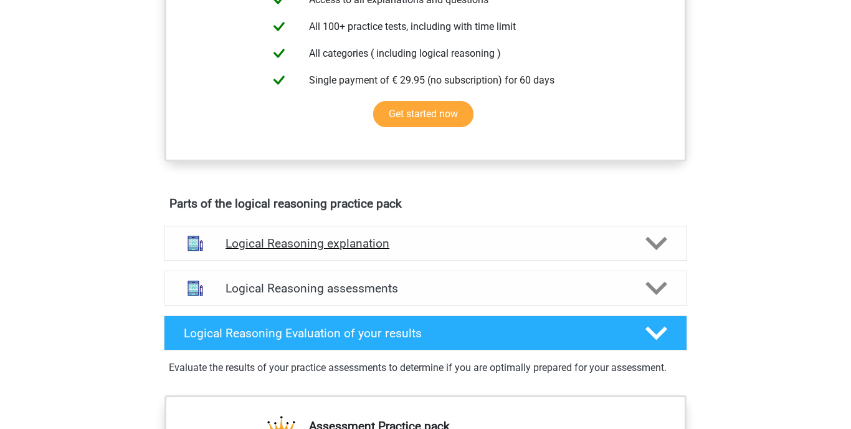
click at [310, 250] on h4 "Logical Reasoning explanation" at bounding box center [426, 243] width 400 height 14
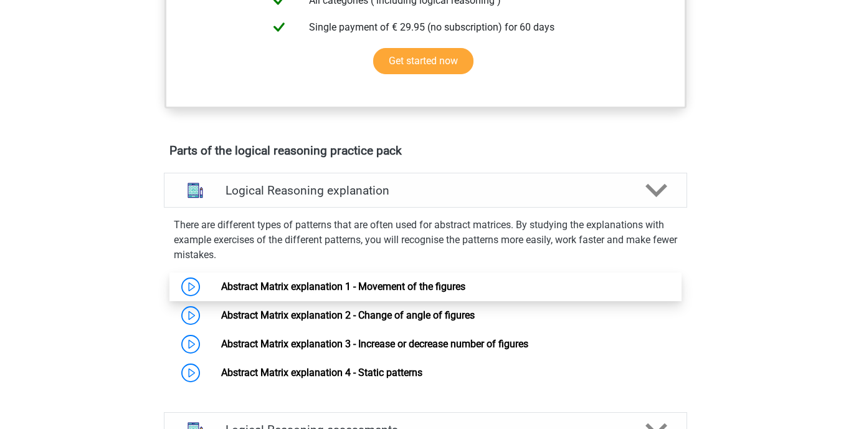
scroll to position [566, 0]
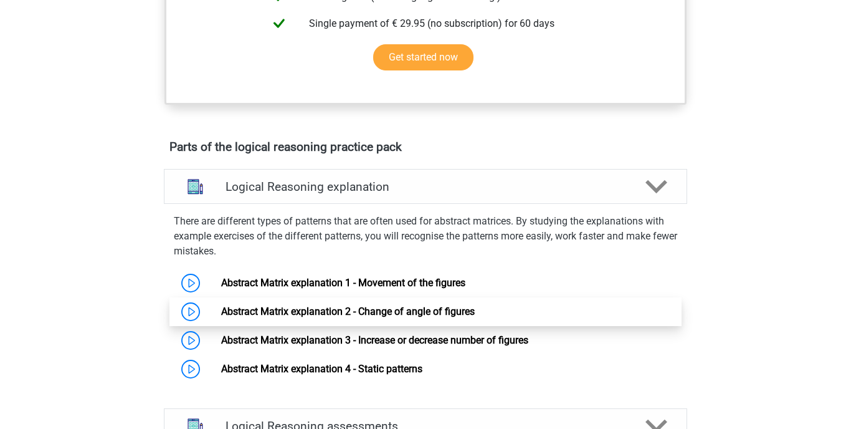
click at [297, 317] on link "Abstract Matrix explanation 2 - Change of angle of figures" at bounding box center [348, 311] width 254 height 12
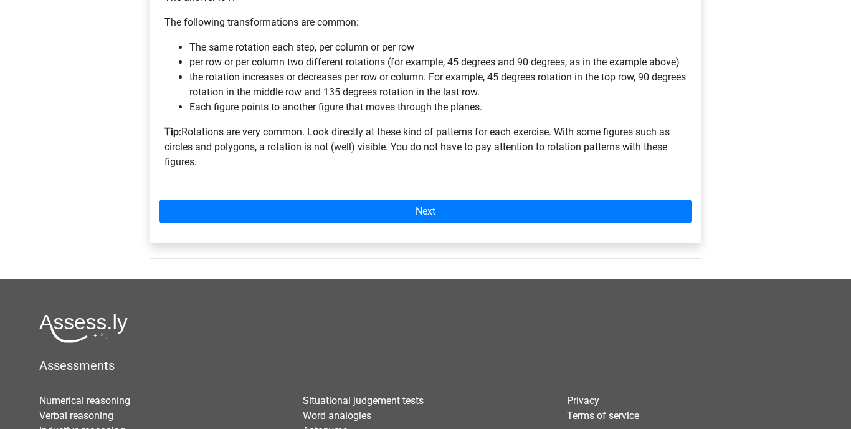
scroll to position [843, 0]
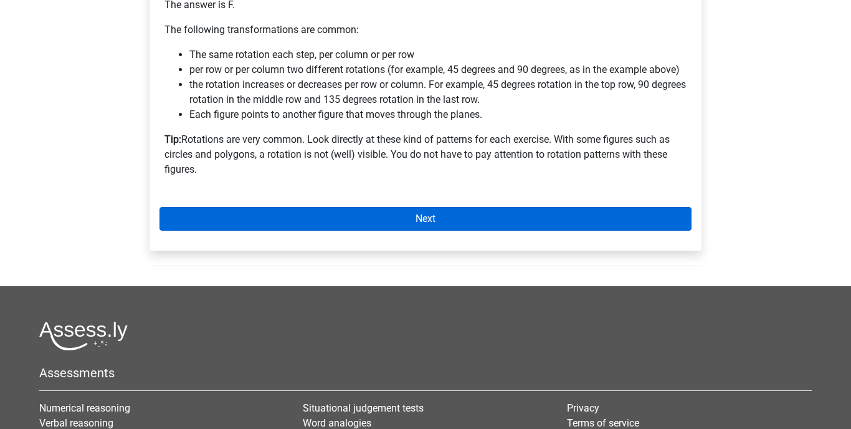
click at [393, 220] on link "Next" at bounding box center [426, 219] width 532 height 24
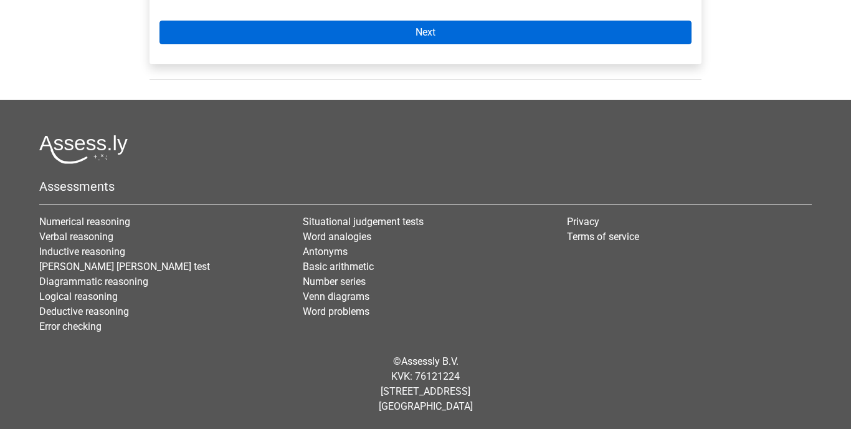
scroll to position [632, 0]
click at [417, 39] on link "Next" at bounding box center [426, 33] width 532 height 24
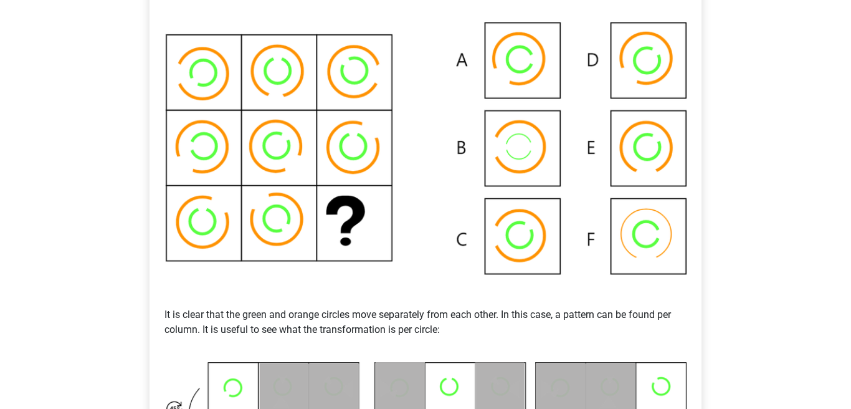
scroll to position [279, 0]
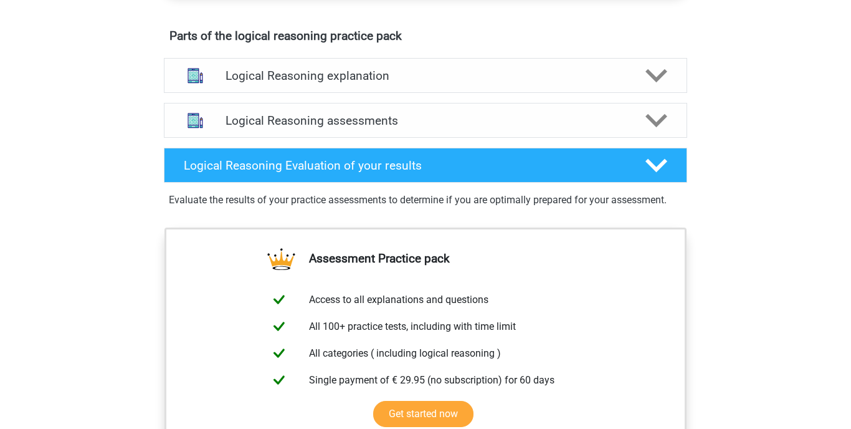
scroll to position [665, 0]
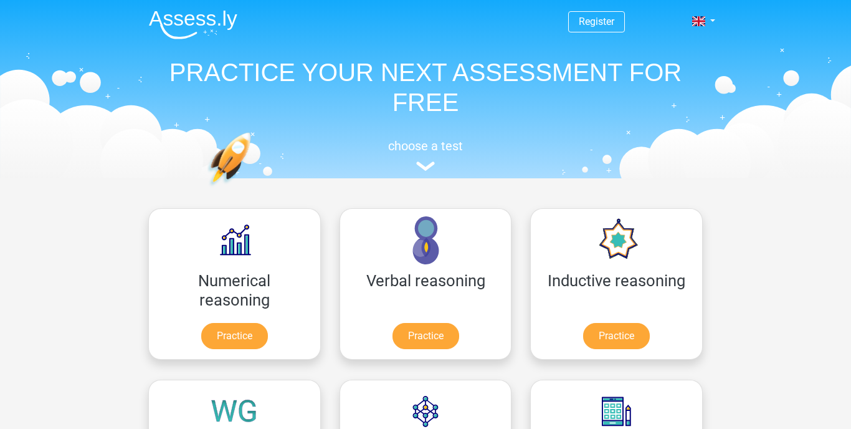
scroll to position [356, 0]
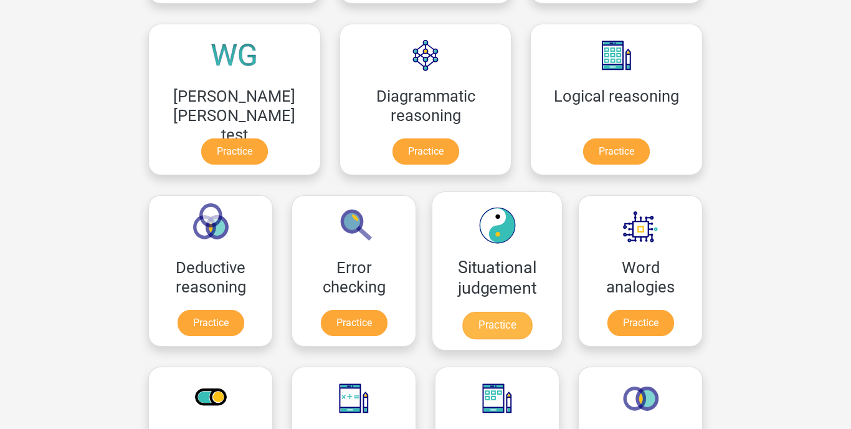
click at [462, 312] on link "Practice" at bounding box center [497, 325] width 70 height 27
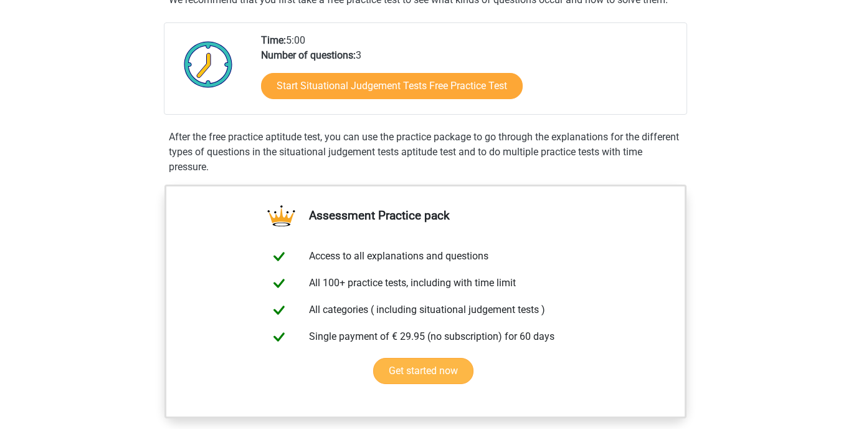
scroll to position [251, 0]
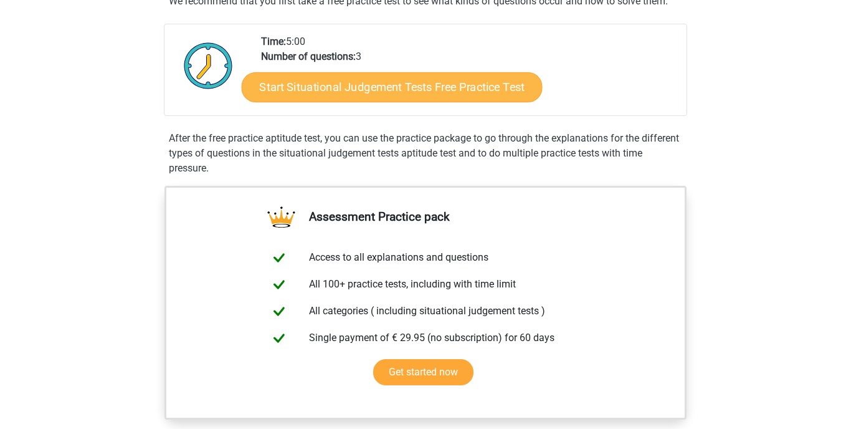
click at [376, 88] on link "Start Situational Judgement Tests Free Practice Test" at bounding box center [392, 87] width 301 height 30
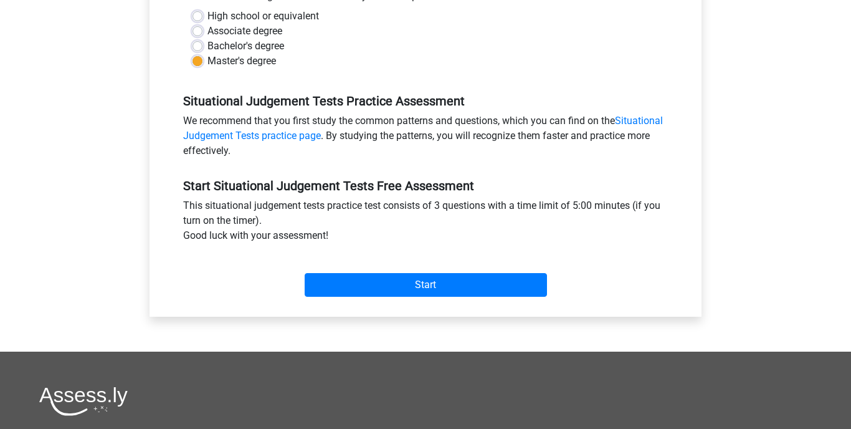
scroll to position [309, 0]
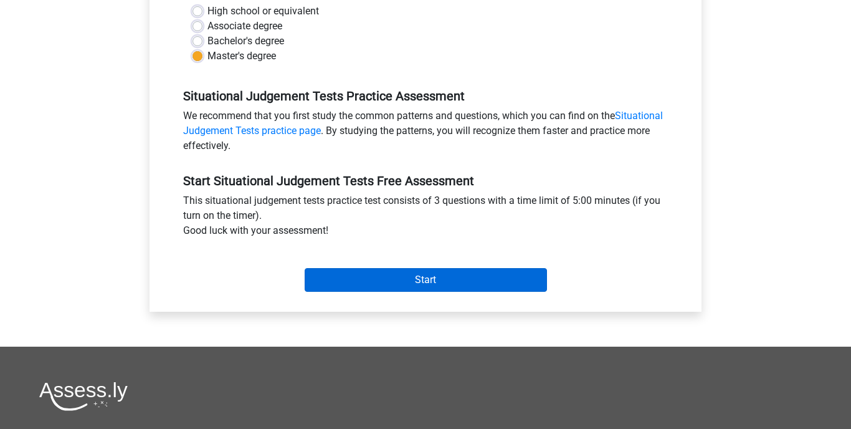
click at [398, 279] on input "Start" at bounding box center [426, 280] width 242 height 24
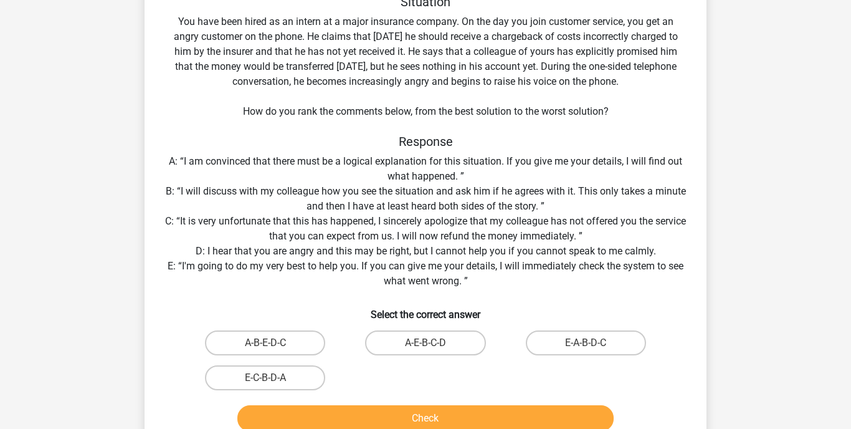
scroll to position [85, 0]
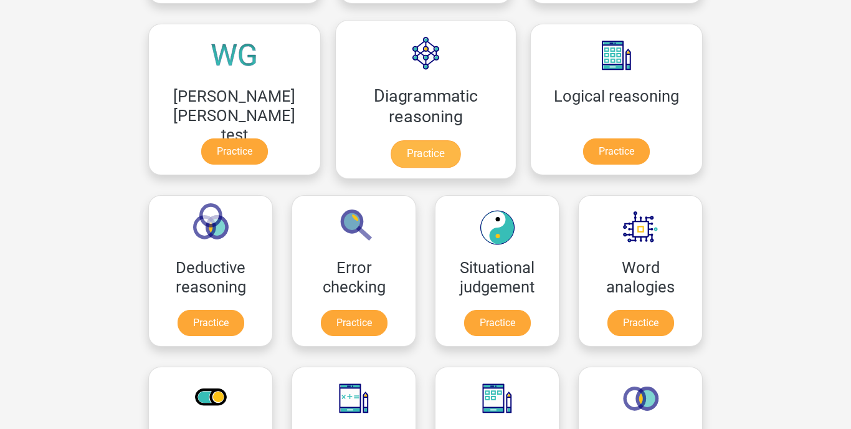
scroll to position [356, 0]
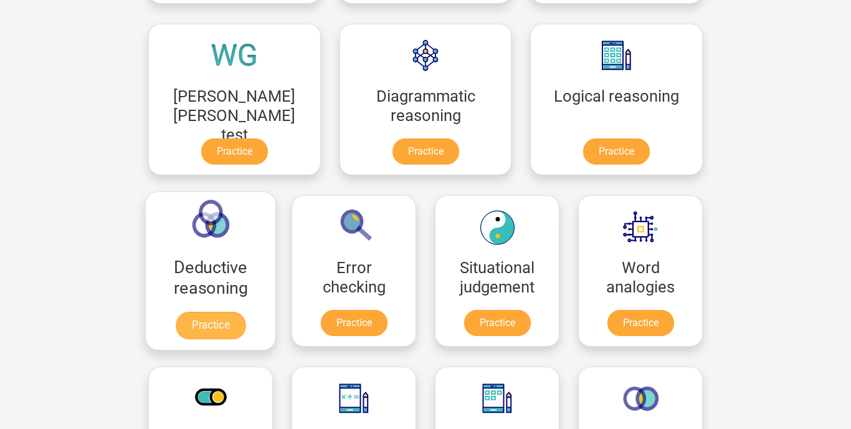
click at [246, 312] on link "Practice" at bounding box center [211, 325] width 70 height 27
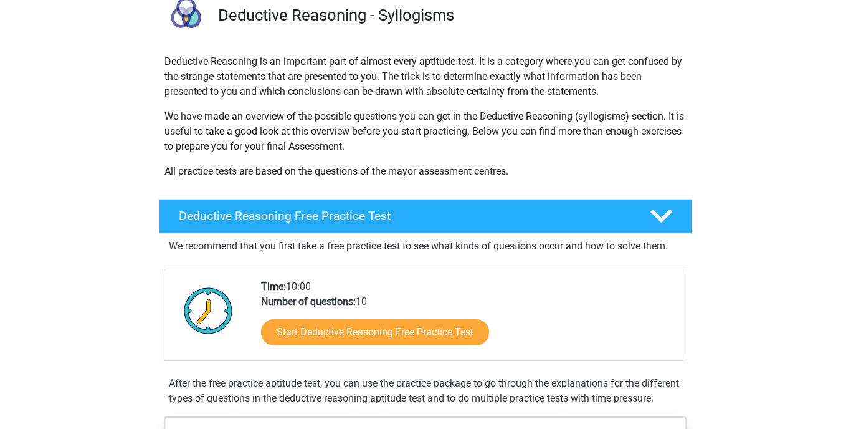
scroll to position [99, 0]
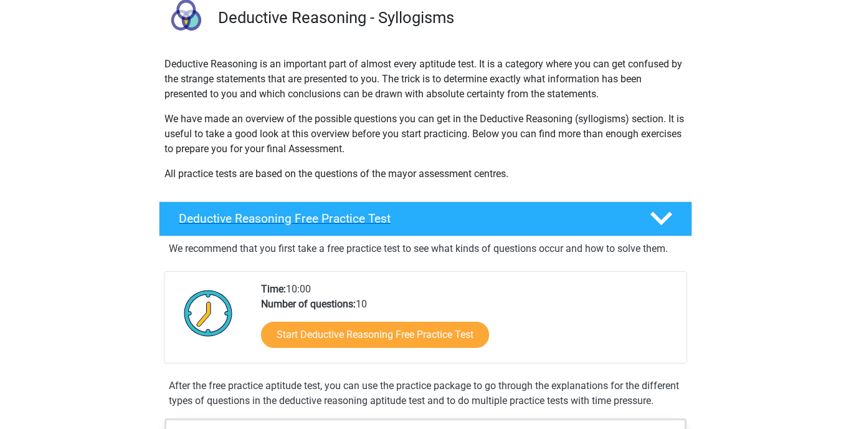
click at [418, 222] on h4 "Deductive Reasoning Free Practice Test" at bounding box center [404, 218] width 451 height 14
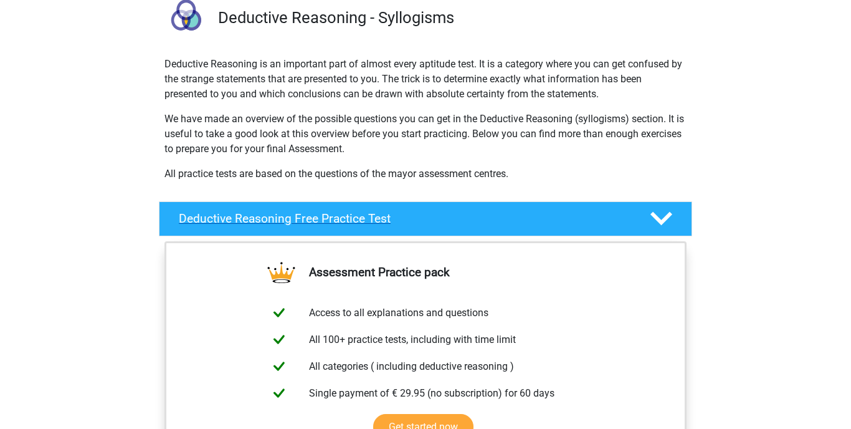
click at [418, 222] on h4 "Deductive Reasoning Free Practice Test" at bounding box center [404, 218] width 451 height 14
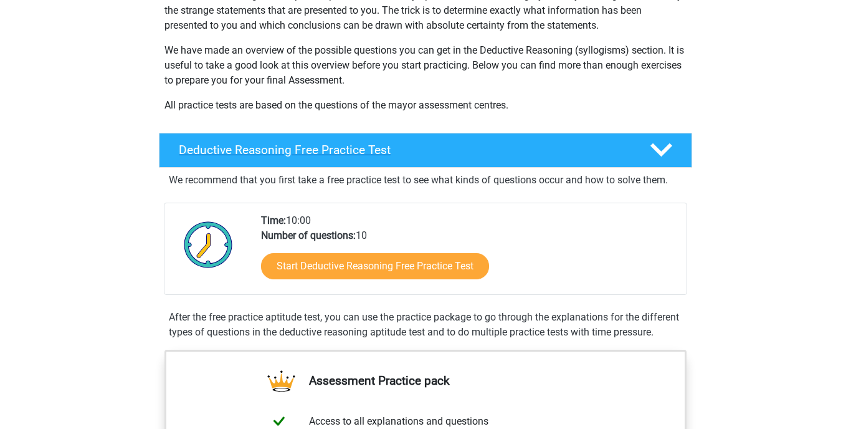
scroll to position [169, 0]
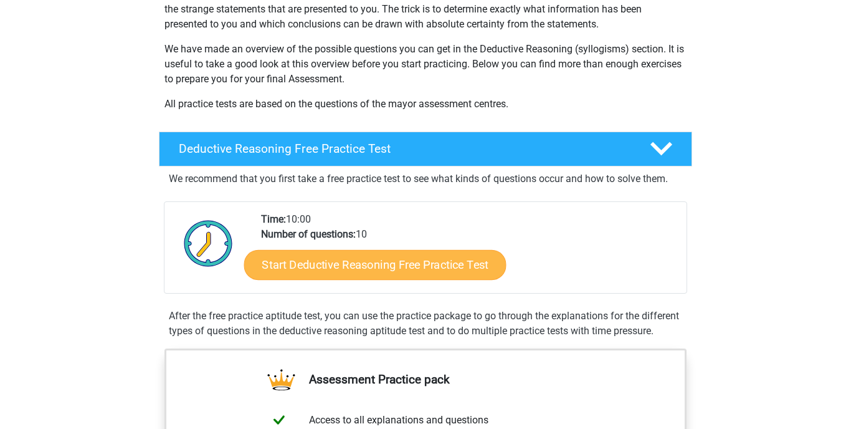
click at [404, 267] on link "Start Deductive Reasoning Free Practice Test" at bounding box center [375, 264] width 262 height 30
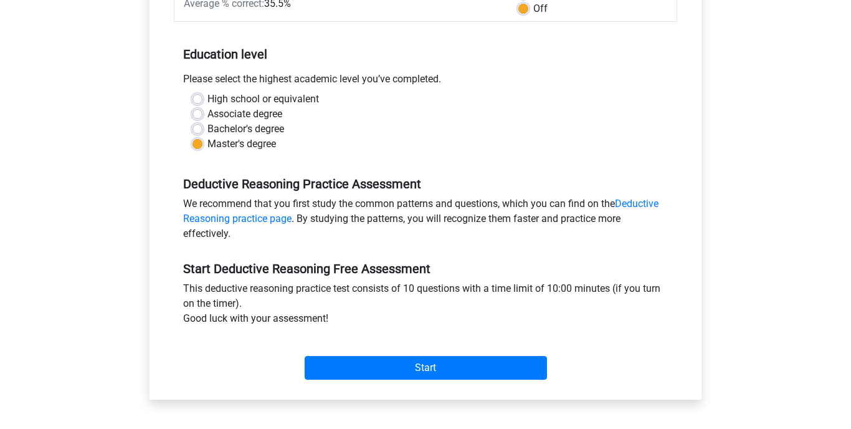
scroll to position [221, 0]
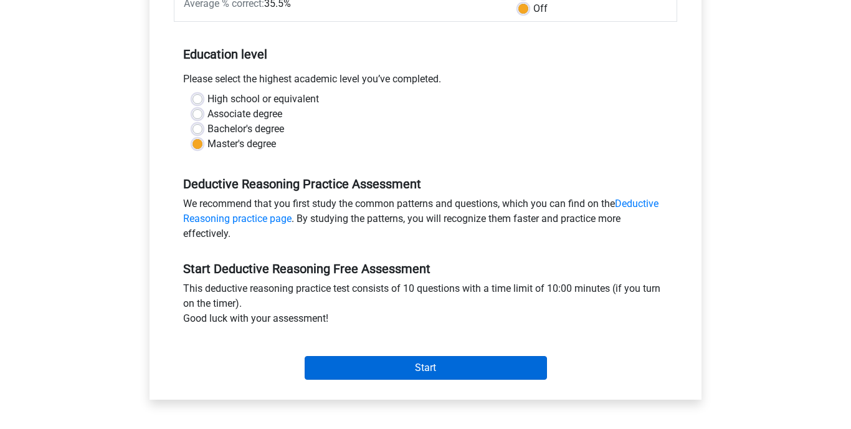
click at [417, 370] on input "Start" at bounding box center [426, 368] width 242 height 24
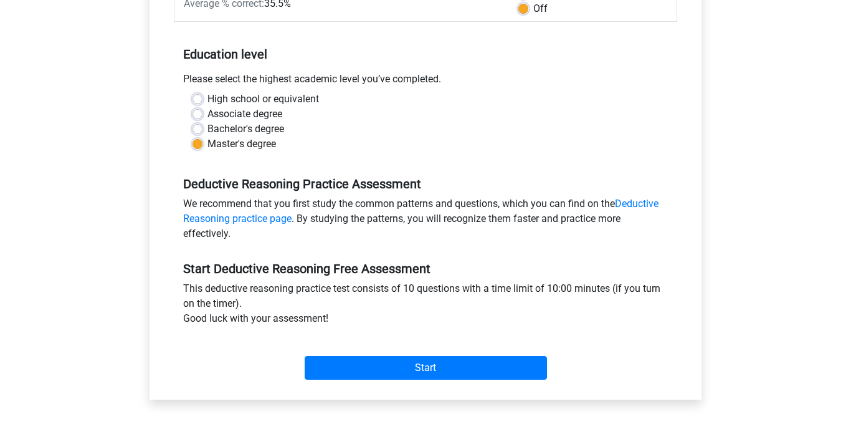
click at [207, 112] on label "Associate degree" at bounding box center [244, 114] width 75 height 15
click at [198, 112] on input "Associate degree" at bounding box center [198, 113] width 10 height 12
radio input "true"
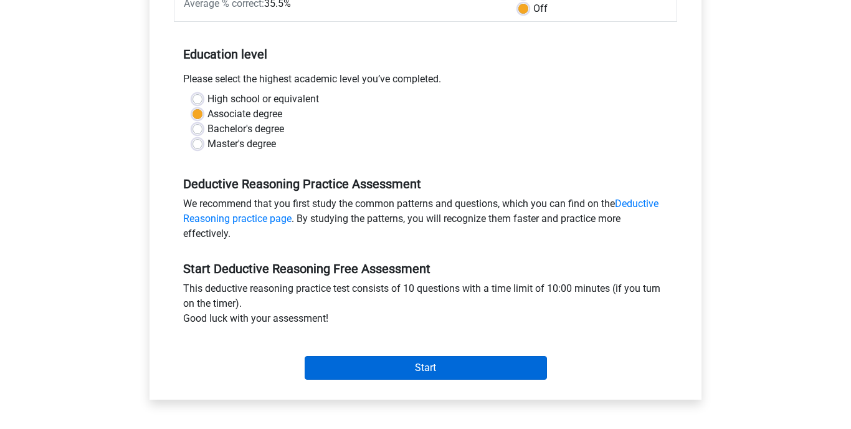
click at [439, 363] on input "Start" at bounding box center [426, 368] width 242 height 24
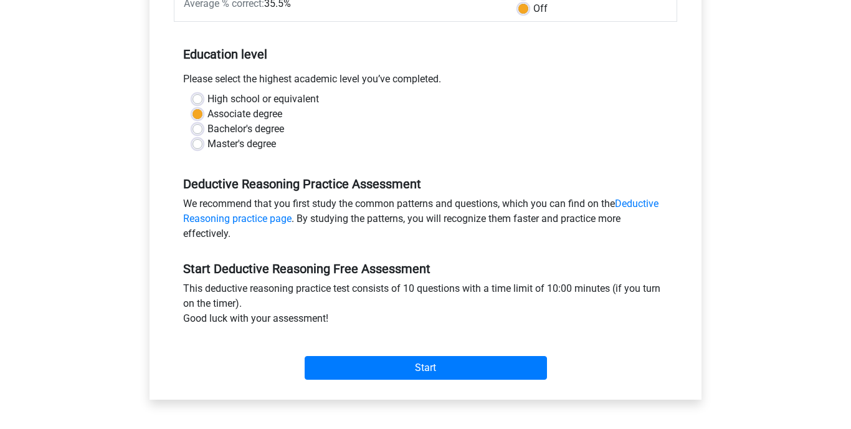
click at [207, 132] on label "Bachelor's degree" at bounding box center [245, 129] width 77 height 15
click at [201, 132] on input "Bachelor's degree" at bounding box center [198, 128] width 10 height 12
radio input "true"
click at [636, 200] on link "Deductive Reasoning practice page" at bounding box center [420, 211] width 475 height 27
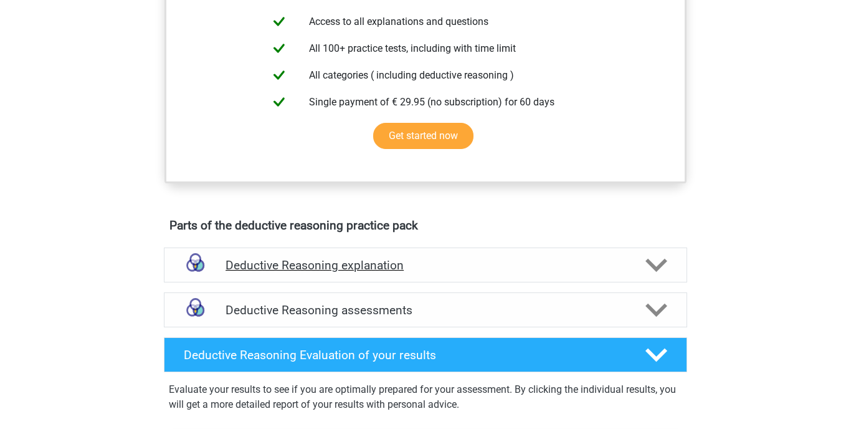
scroll to position [578, 0]
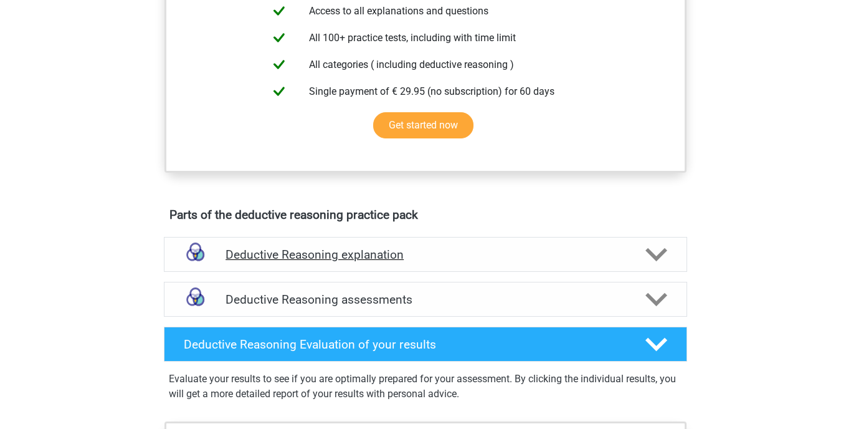
click at [646, 265] on icon at bounding box center [657, 255] width 22 height 22
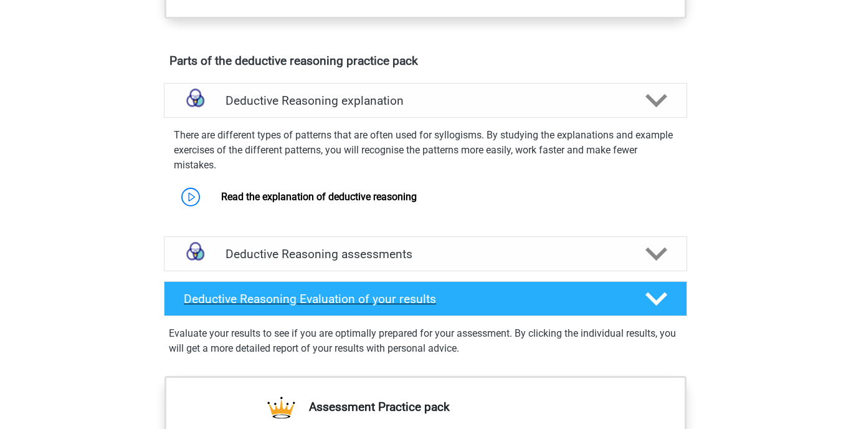
scroll to position [788, 0]
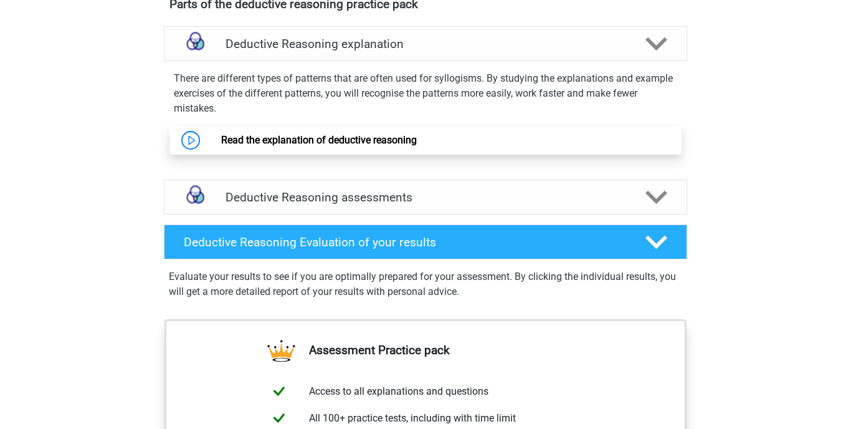
click at [221, 146] on link "Read the explanation of deductive reasoning" at bounding box center [319, 140] width 196 height 12
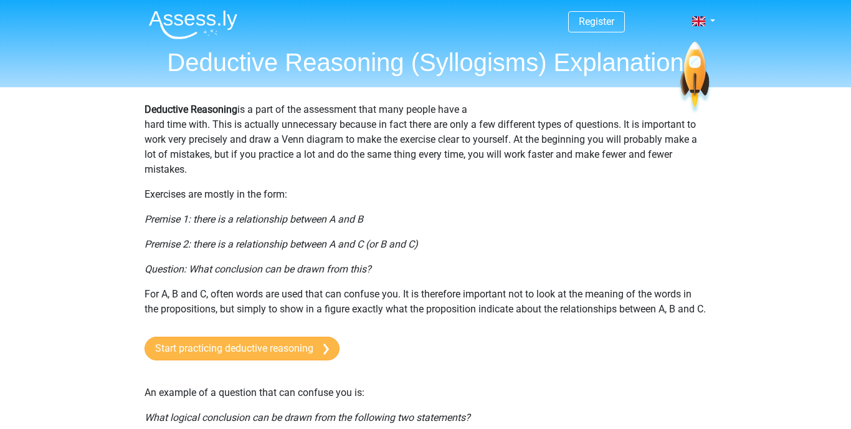
click at [276, 360] on link "Start practicing deductive reasoning" at bounding box center [242, 348] width 195 height 24
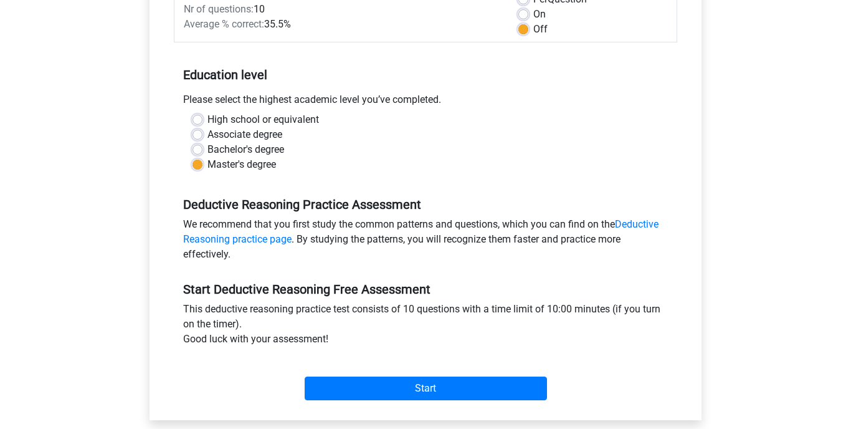
scroll to position [360, 0]
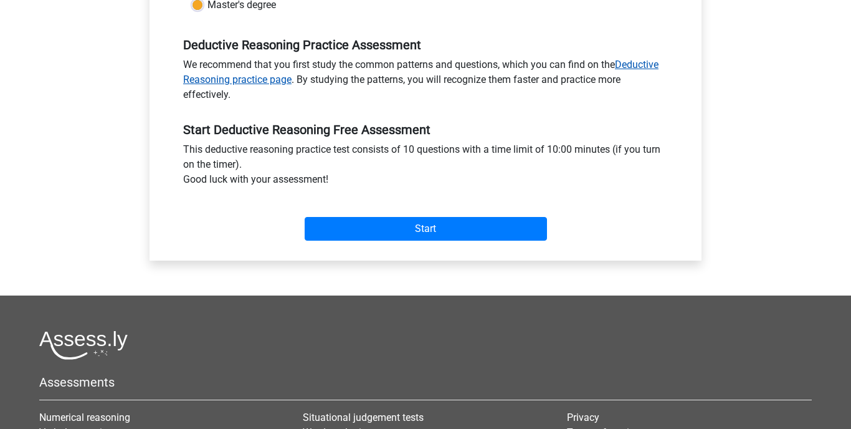
click at [642, 60] on link "Deductive Reasoning practice page" at bounding box center [420, 72] width 475 height 27
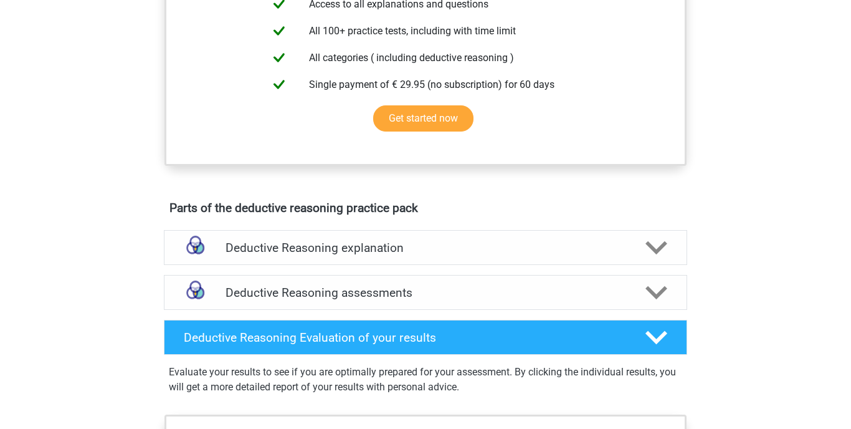
scroll to position [589, 0]
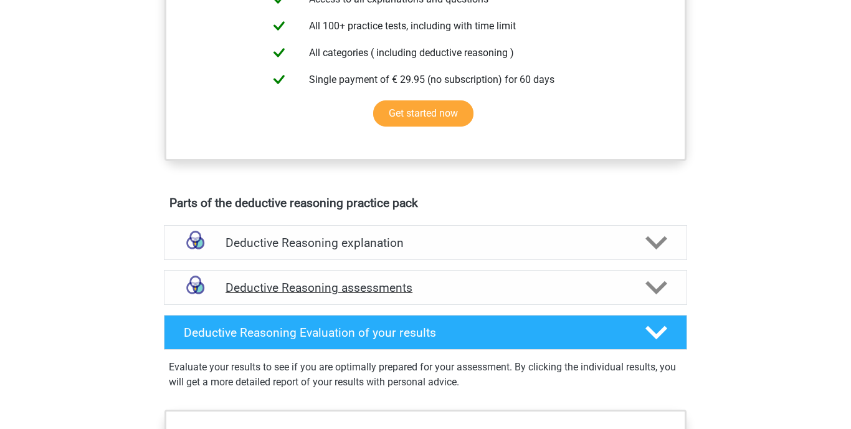
click at [506, 305] on div "Deductive Reasoning assessments" at bounding box center [425, 287] width 523 height 35
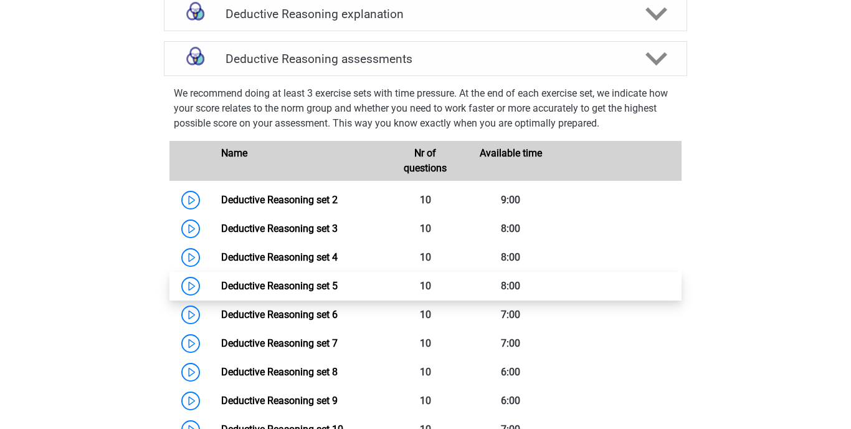
scroll to position [820, 0]
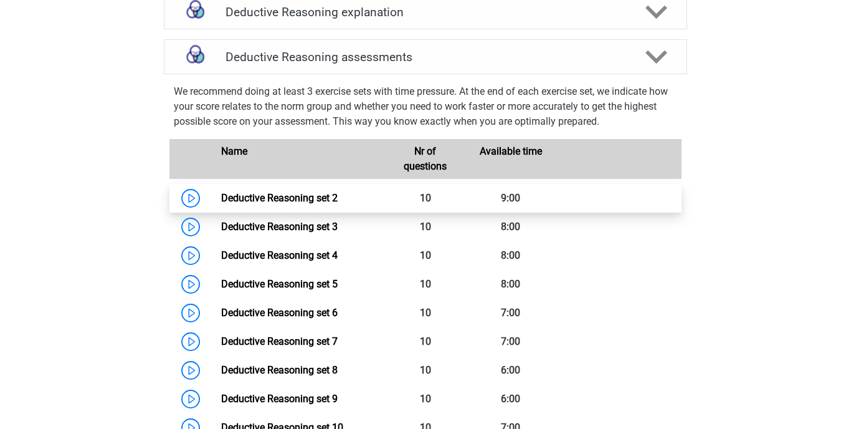
click at [298, 204] on link "Deductive Reasoning set 2" at bounding box center [279, 198] width 117 height 12
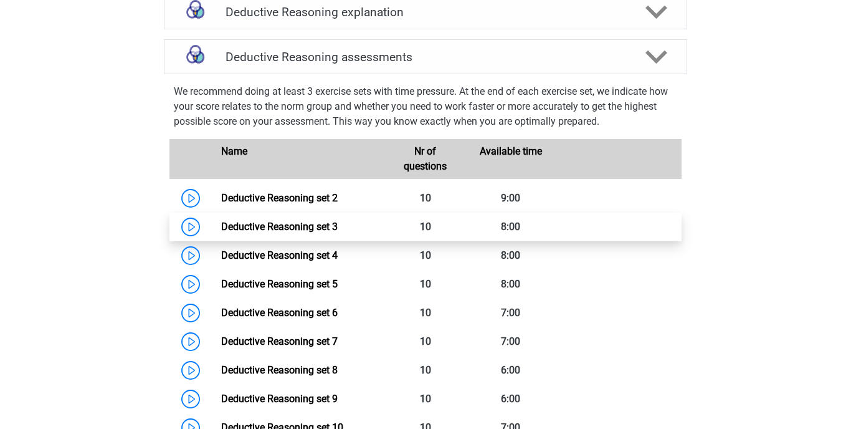
click at [230, 232] on link "Deductive Reasoning set 3" at bounding box center [279, 227] width 117 height 12
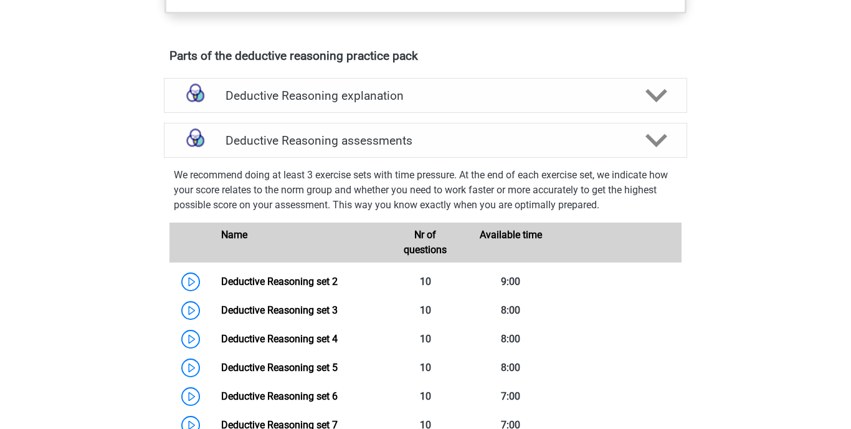
scroll to position [736, 0]
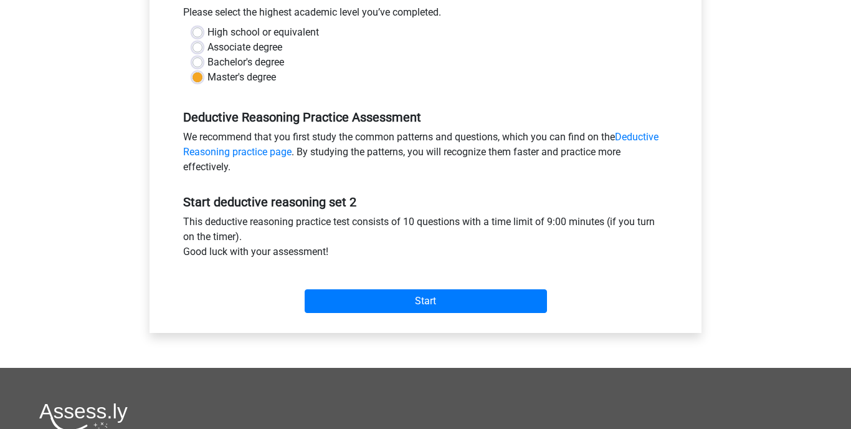
scroll to position [285, 0]
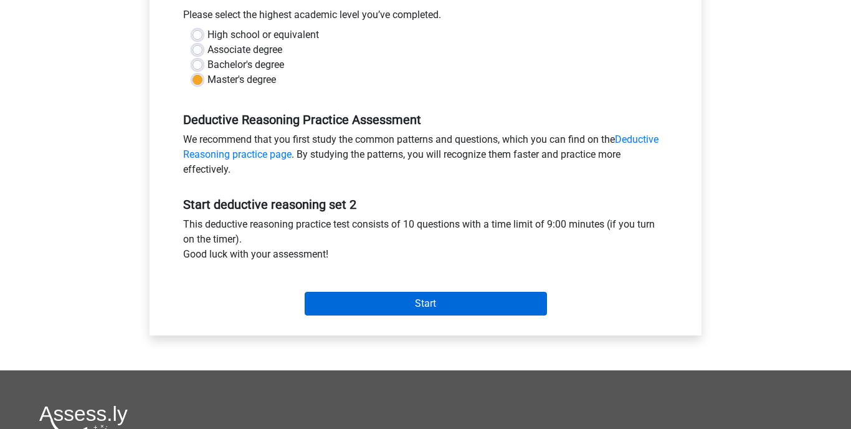
click at [393, 300] on input "Start" at bounding box center [426, 304] width 242 height 24
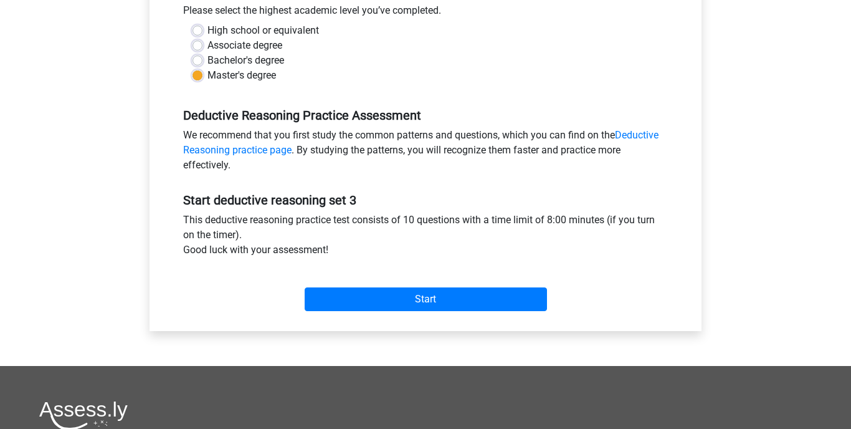
scroll to position [290, 0]
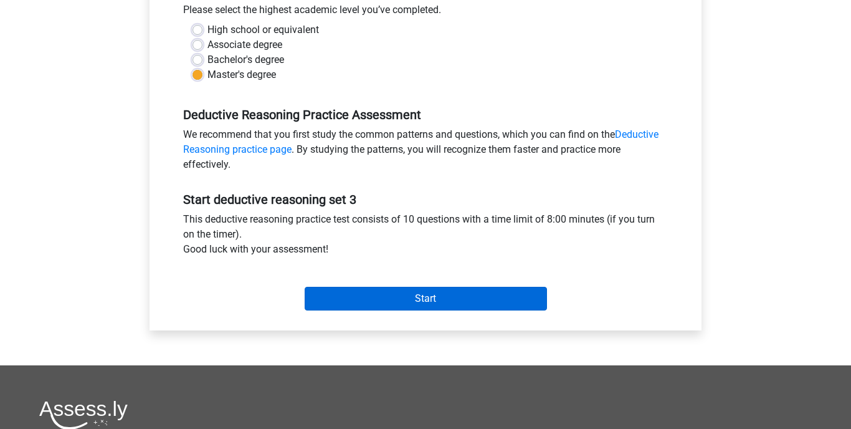
click at [396, 297] on input "Start" at bounding box center [426, 299] width 242 height 24
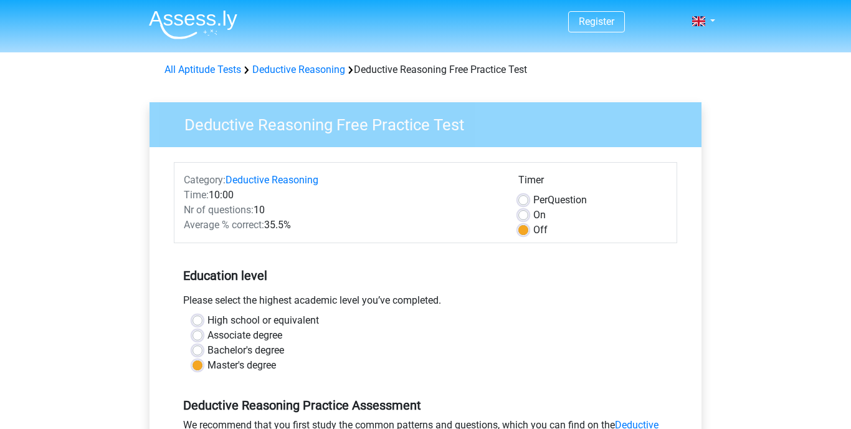
scroll to position [360, 0]
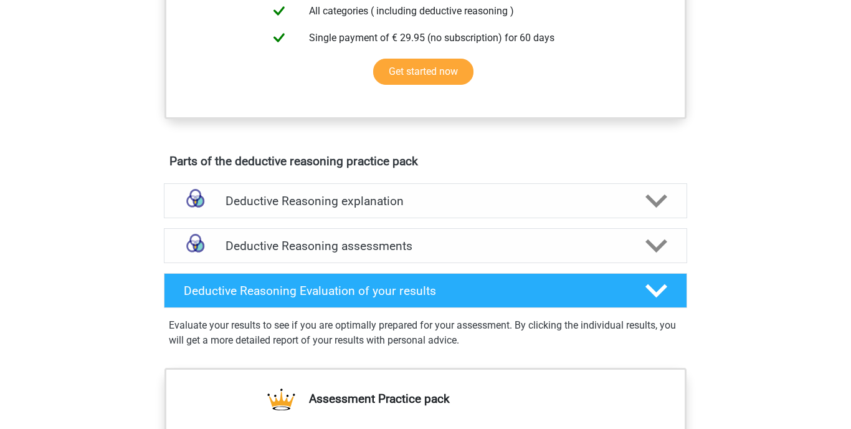
scroll to position [631, 0]
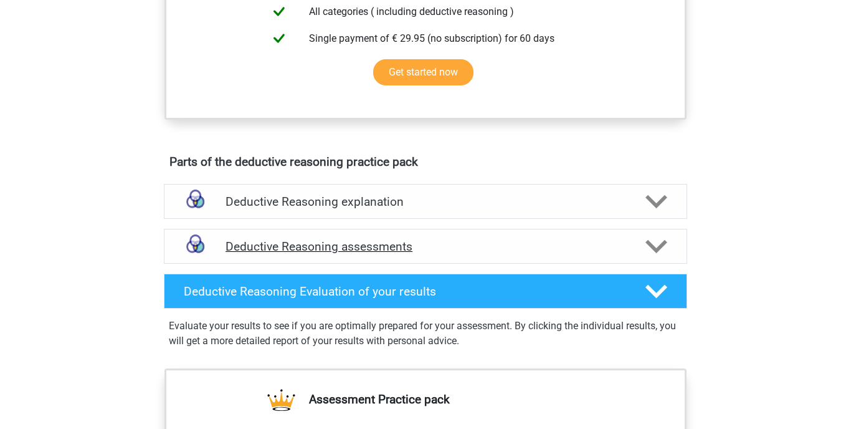
click at [255, 254] on h4 "Deductive Reasoning assessments" at bounding box center [426, 246] width 400 height 14
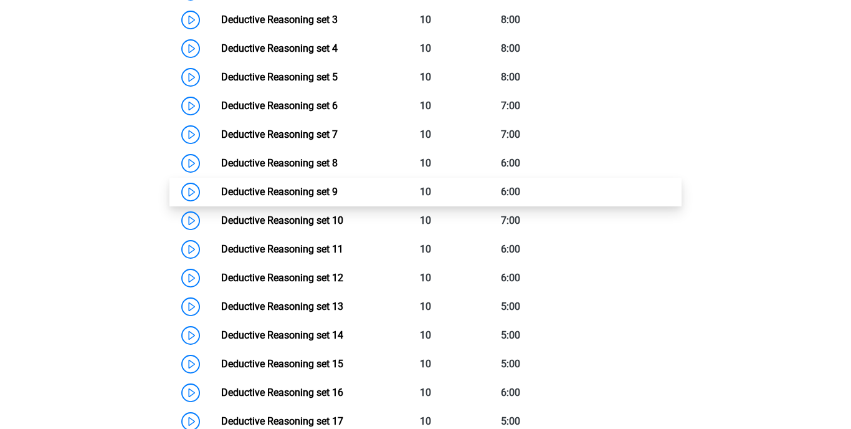
scroll to position [1026, 0]
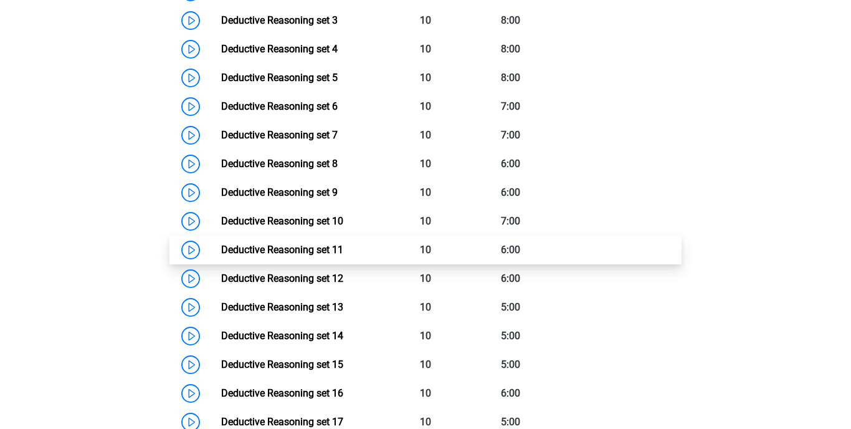
click at [255, 255] on link "Deductive Reasoning set 11" at bounding box center [282, 250] width 122 height 12
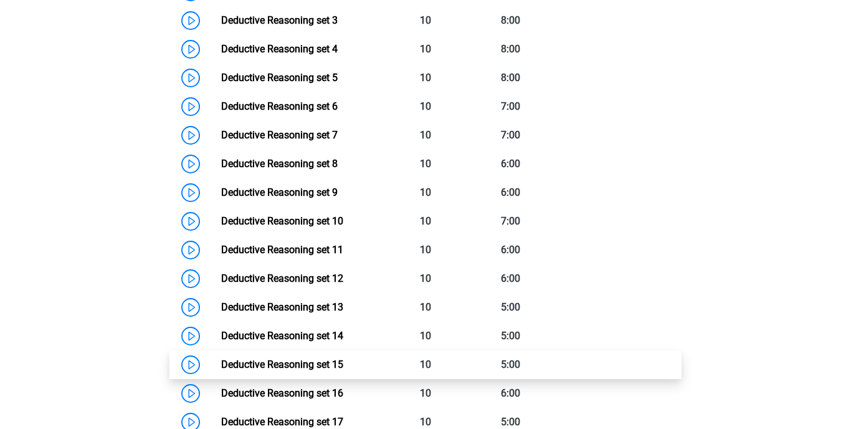
click at [255, 370] on link "Deductive Reasoning set 15" at bounding box center [282, 364] width 122 height 12
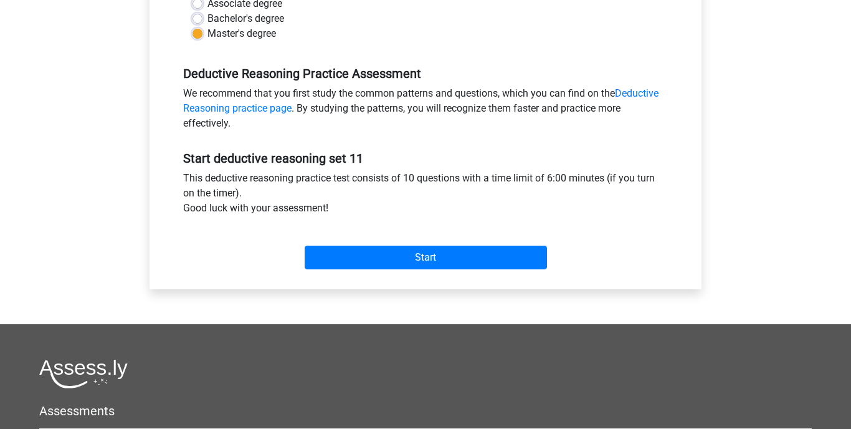
scroll to position [331, 0]
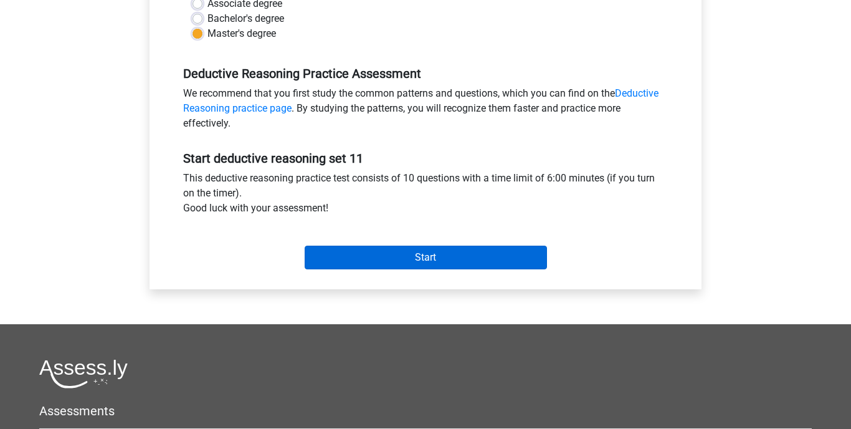
click at [398, 255] on input "Start" at bounding box center [426, 258] width 242 height 24
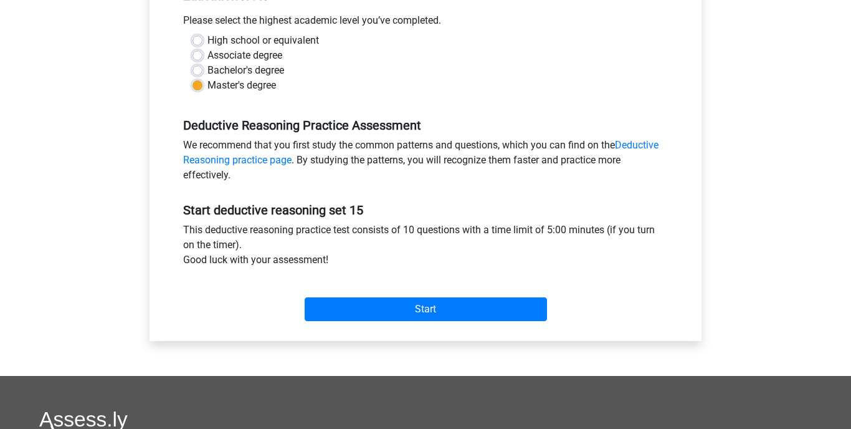
scroll to position [283, 0]
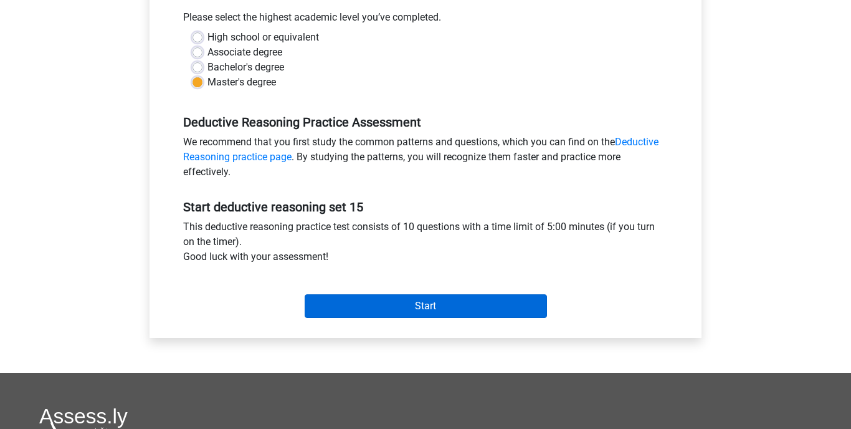
click at [396, 313] on input "Start" at bounding box center [426, 306] width 242 height 24
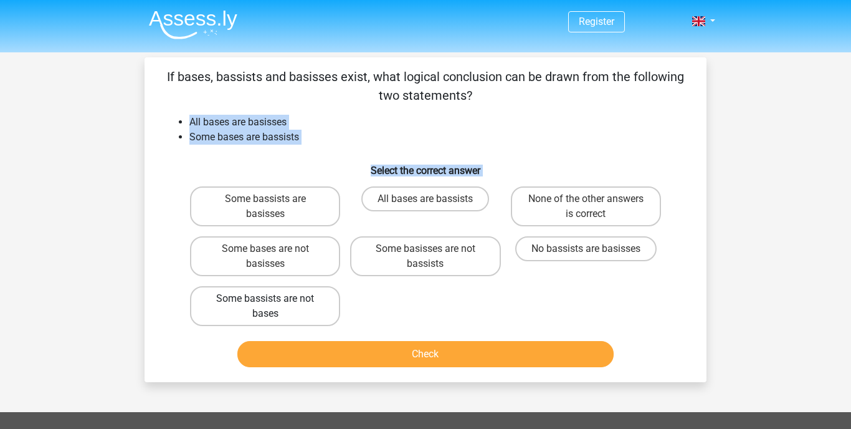
drag, startPoint x: 185, startPoint y: 117, endPoint x: 331, endPoint y: 295, distance: 229.8
click at [331, 295] on div "If bases, bassists and basisses exist, what logical conclusion can be drawn fro…" at bounding box center [426, 219] width 552 height 305
copy div "All bases are basisses Some bases are bassists Select the correct answer Some b…"
click at [579, 202] on label "None of the other answers is correct" at bounding box center [586, 206] width 150 height 40
click at [586, 202] on input "None of the other answers is correct" at bounding box center [590, 203] width 8 height 8
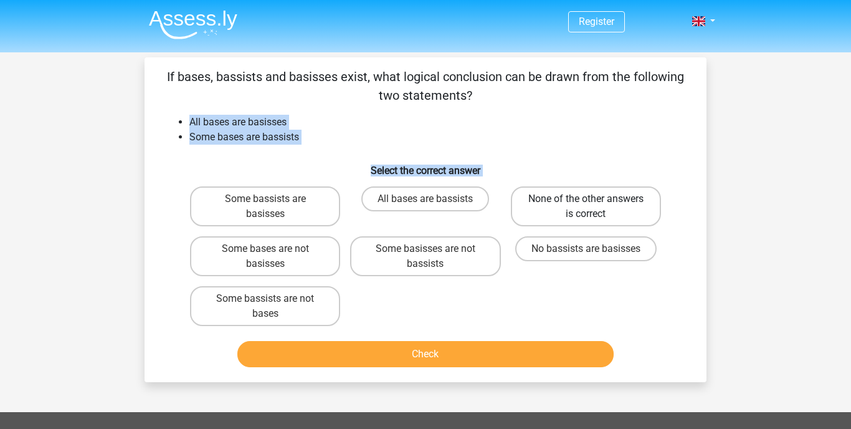
radio input "true"
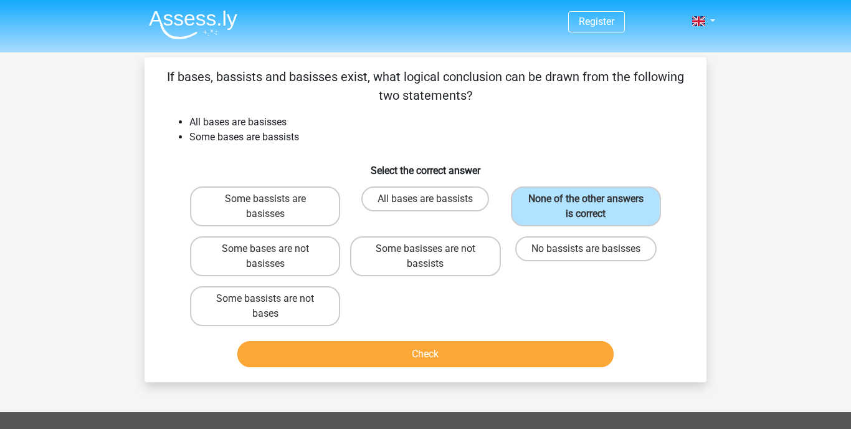
click at [424, 356] on button "Check" at bounding box center [425, 354] width 377 height 26
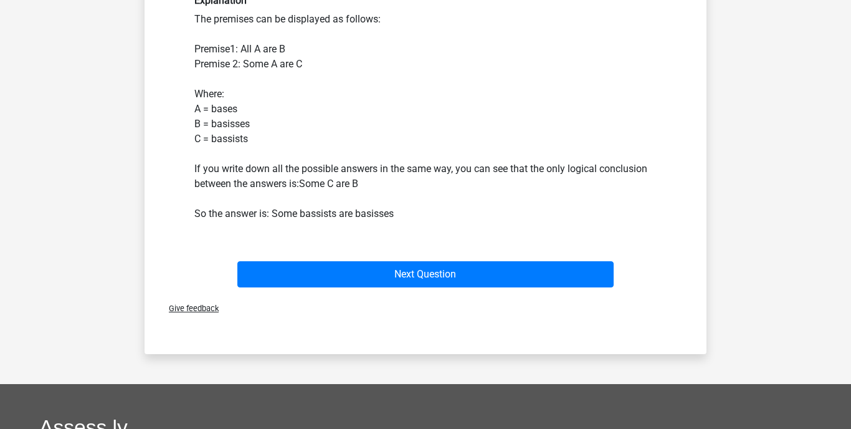
scroll to position [367, 0]
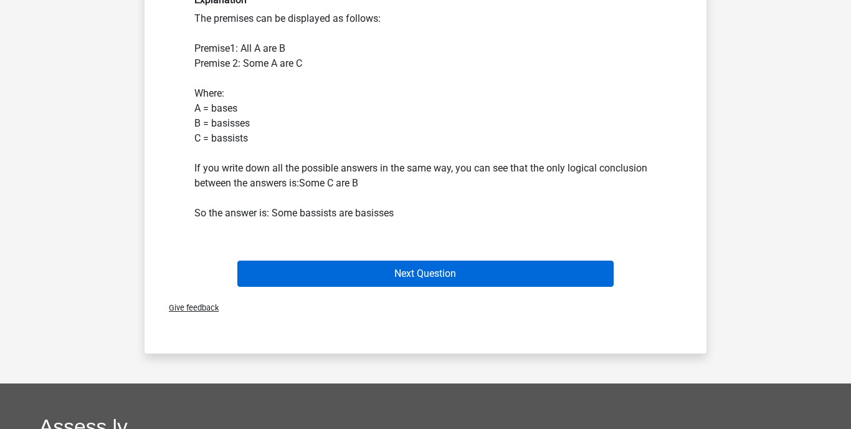
click at [417, 270] on button "Next Question" at bounding box center [425, 273] width 377 height 26
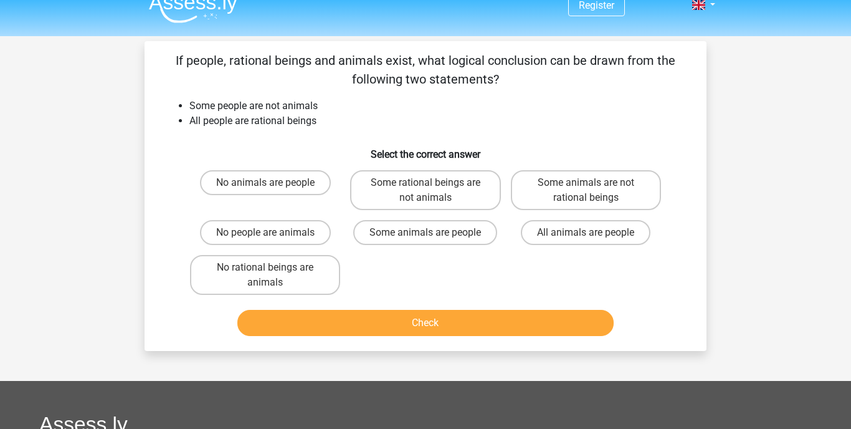
scroll to position [6, 0]
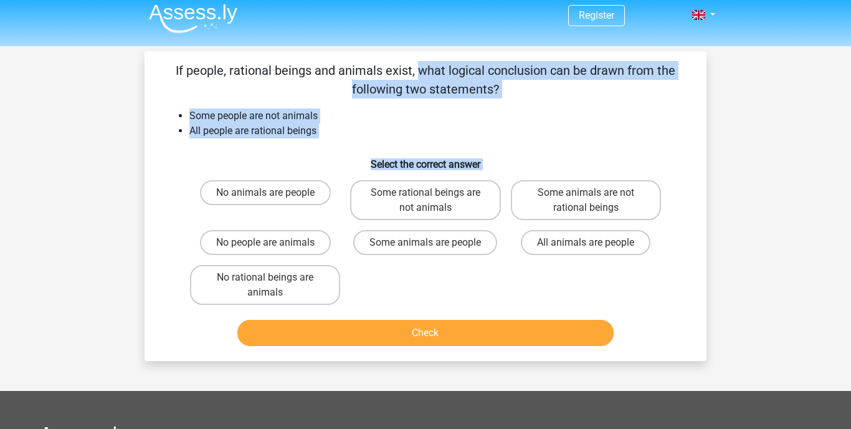
drag, startPoint x: 175, startPoint y: 69, endPoint x: 355, endPoint y: 257, distance: 259.6
click at [333, 284] on div "If people, rational beings and animals exist, what logical conclusion can be dr…" at bounding box center [426, 206] width 552 height 290
copy div "If people, rational beings and animals exist, what logical conclusion can be dr…"
click at [379, 199] on label "Some rational beings are not animals" at bounding box center [425, 200] width 150 height 40
click at [426, 199] on input "Some rational beings are not animals" at bounding box center [430, 197] width 8 height 8
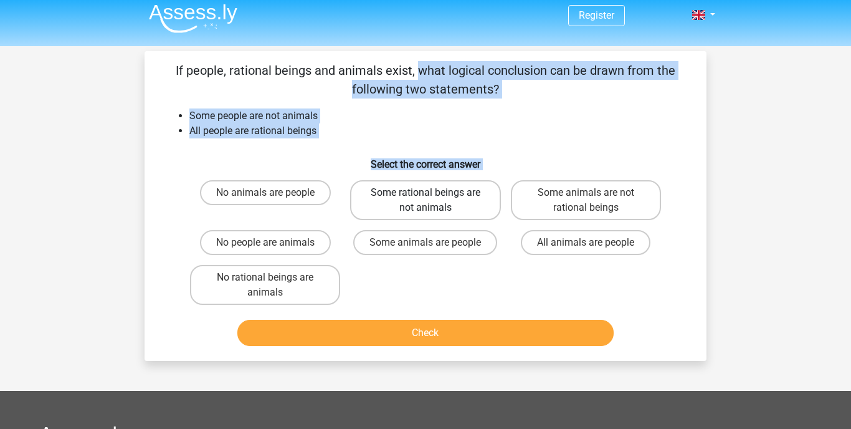
radio input "true"
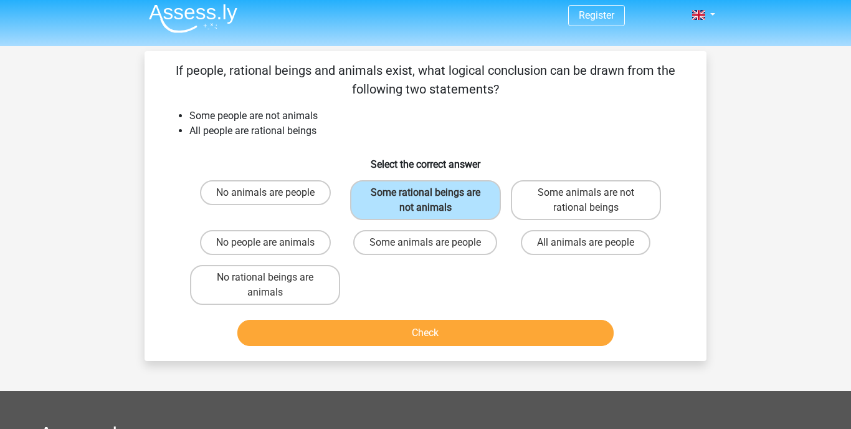
click at [401, 336] on button "Check" at bounding box center [425, 333] width 377 height 26
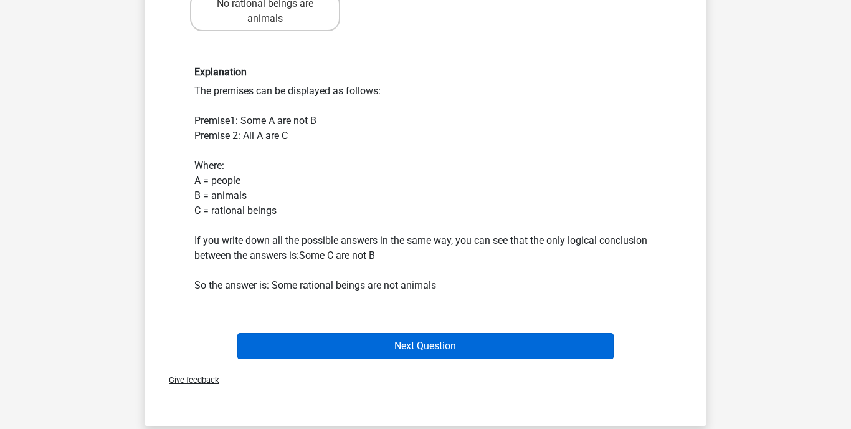
click at [401, 340] on button "Next Question" at bounding box center [425, 346] width 377 height 26
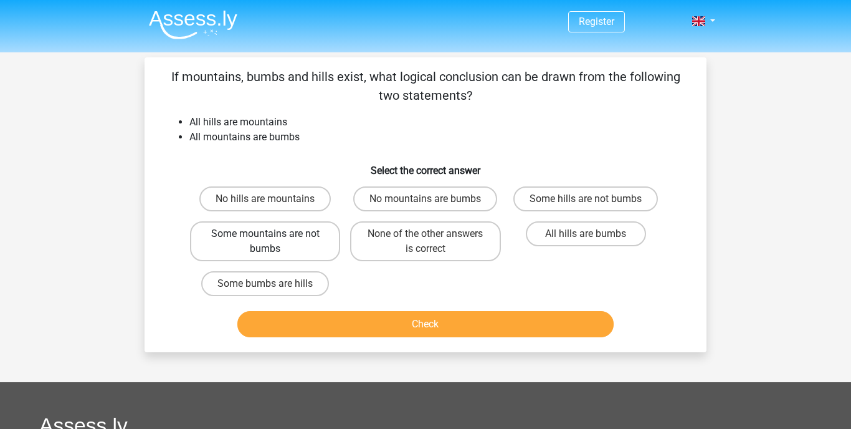
scroll to position [0, 0]
click at [262, 204] on label "No hills are mountains" at bounding box center [264, 198] width 131 height 25
click at [265, 204] on input "No hills are mountains" at bounding box center [269, 203] width 8 height 8
radio input "true"
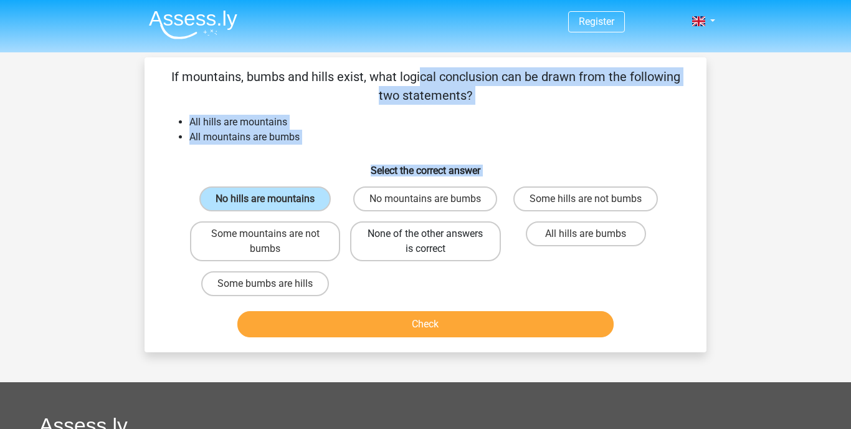
drag, startPoint x: 171, startPoint y: 72, endPoint x: 354, endPoint y: 252, distance: 256.9
click at [351, 285] on div "If mountains, bumbs and hills exist, what logical conclusion can be drawn from …" at bounding box center [426, 204] width 552 height 275
copy div "If mountains, bumbs and hills exist, what logical conclusion can be drawn from …"
click at [389, 240] on label "None of the other answers is correct" at bounding box center [425, 241] width 150 height 40
click at [426, 240] on input "None of the other answers is correct" at bounding box center [430, 238] width 8 height 8
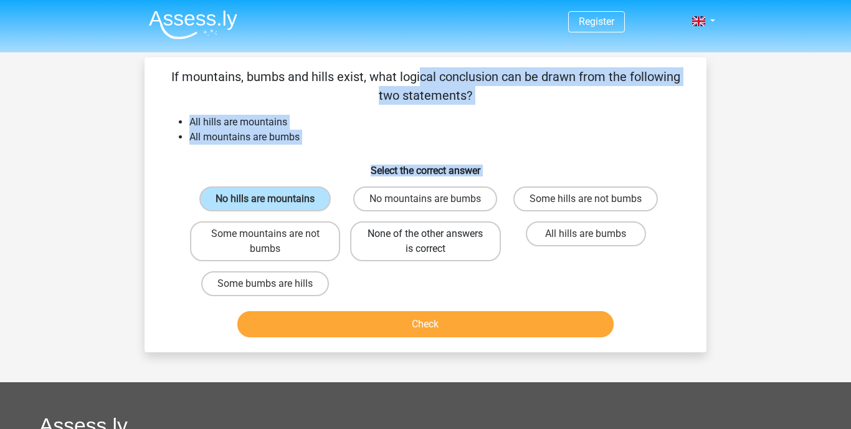
radio input "true"
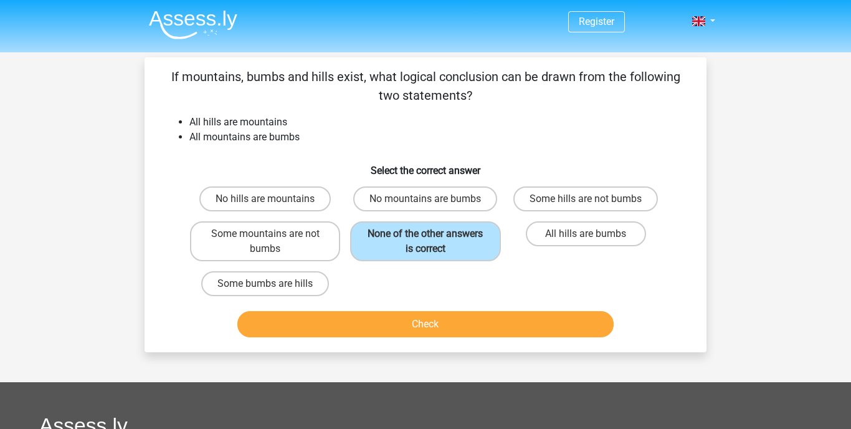
click at [395, 320] on button "Check" at bounding box center [425, 324] width 377 height 26
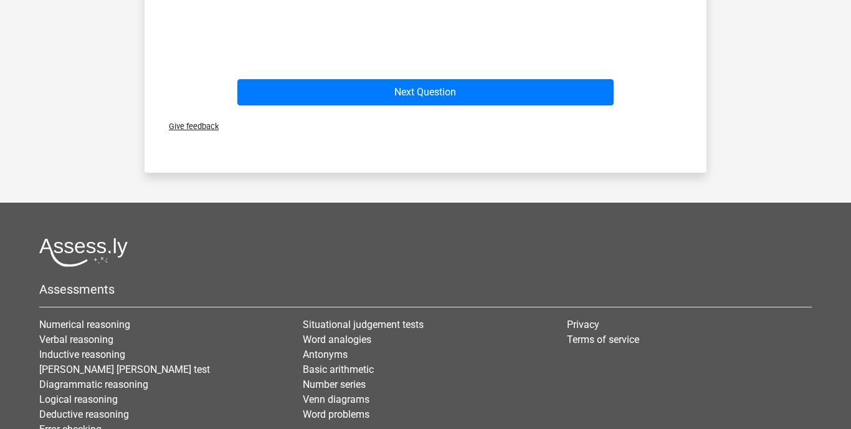
scroll to position [607, 0]
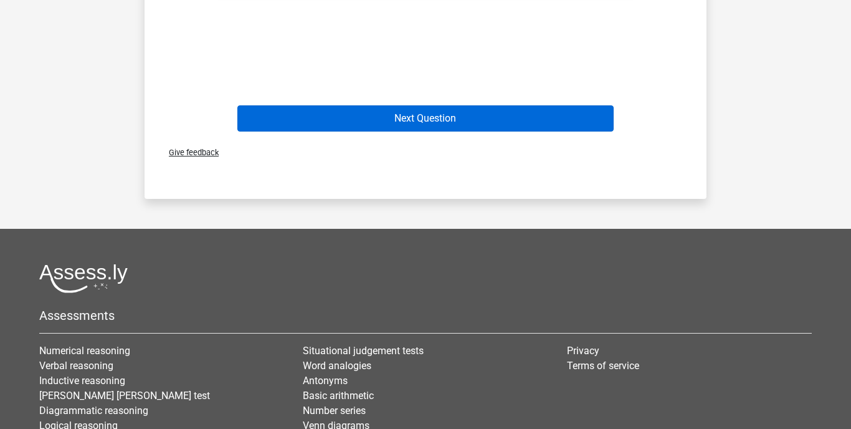
click at [406, 111] on button "Next Question" at bounding box center [425, 118] width 377 height 26
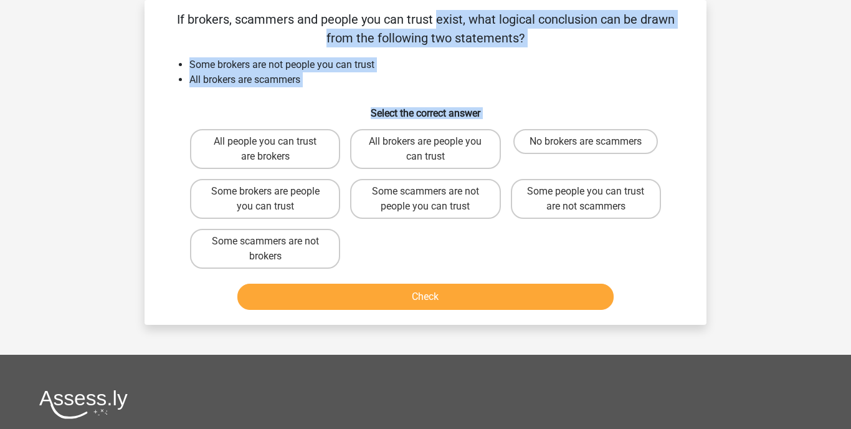
drag, startPoint x: 176, startPoint y: 16, endPoint x: 273, endPoint y: 269, distance: 270.8
click at [273, 269] on div "If brokers, scammers and people you can trust exist, what logical conclusion ca…" at bounding box center [426, 162] width 552 height 305
copy div "If brokers, scammers and people you can trust exist, what logical conclusion ca…"
click at [436, 196] on label "Some scammers are not people you can trust" at bounding box center [425, 199] width 150 height 40
click at [434, 196] on input "Some scammers are not people you can trust" at bounding box center [430, 195] width 8 height 8
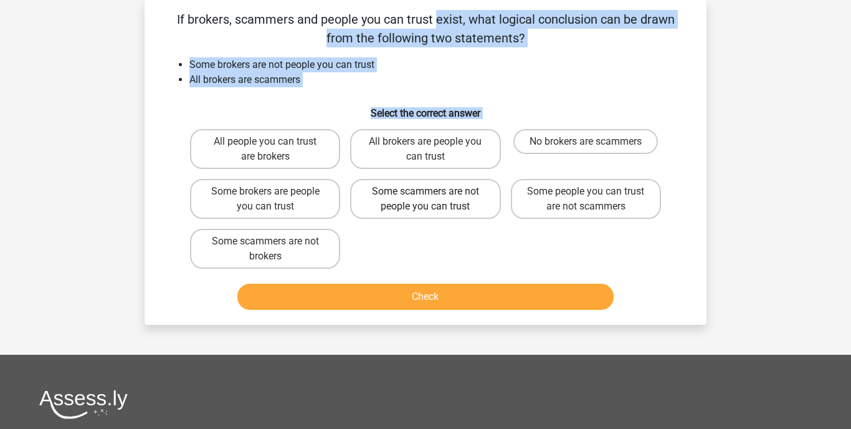
radio input "true"
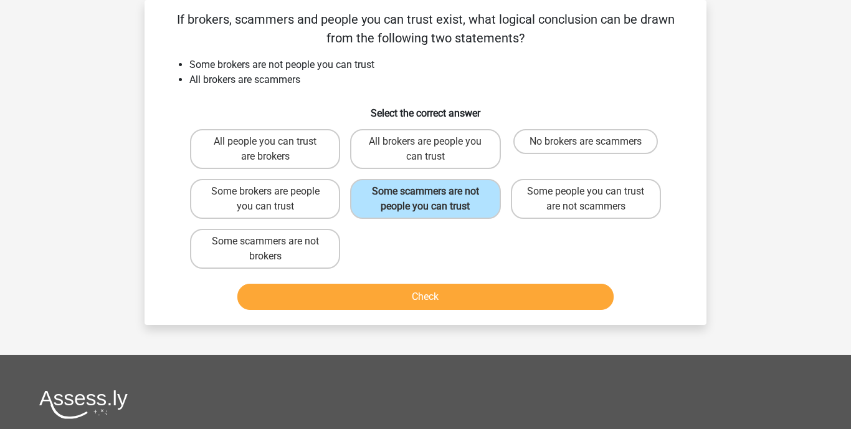
click at [429, 307] on button "Check" at bounding box center [425, 297] width 377 height 26
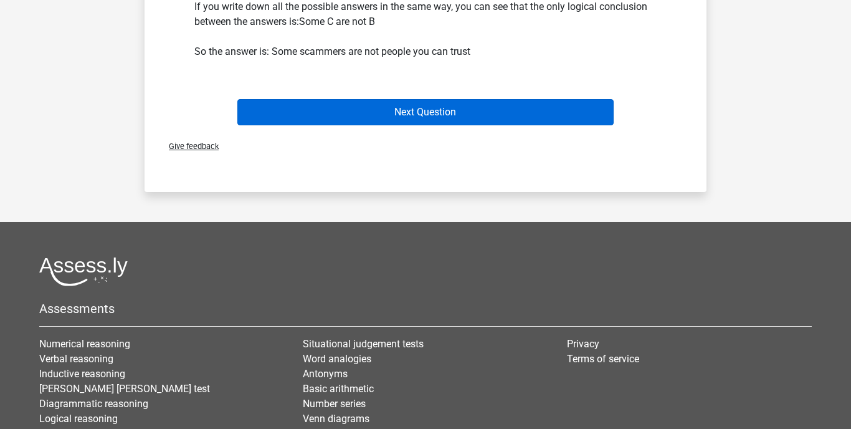
click at [480, 123] on button "Next Question" at bounding box center [425, 112] width 377 height 26
